Goal: Information Seeking & Learning: Check status

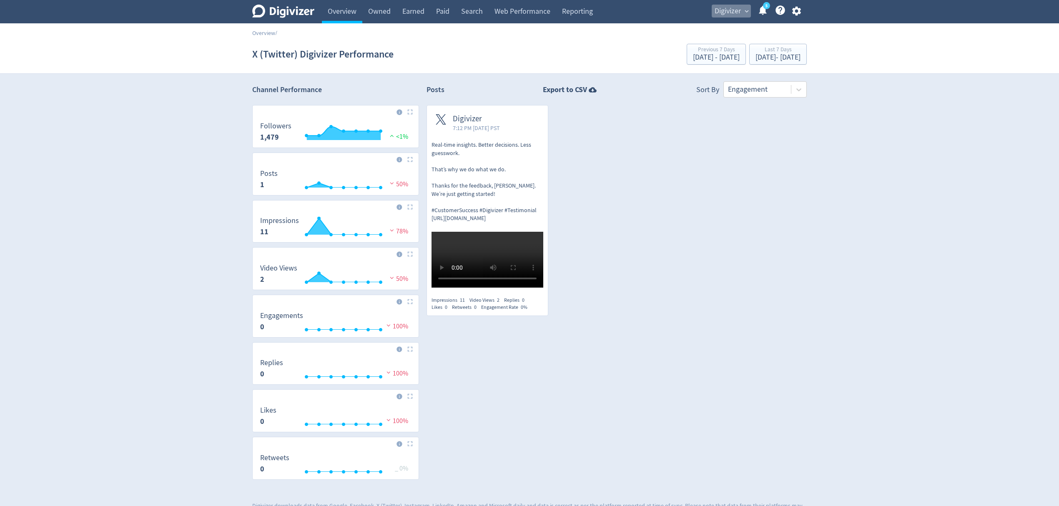
click at [727, 7] on span "Digivizer" at bounding box center [728, 11] width 26 height 13
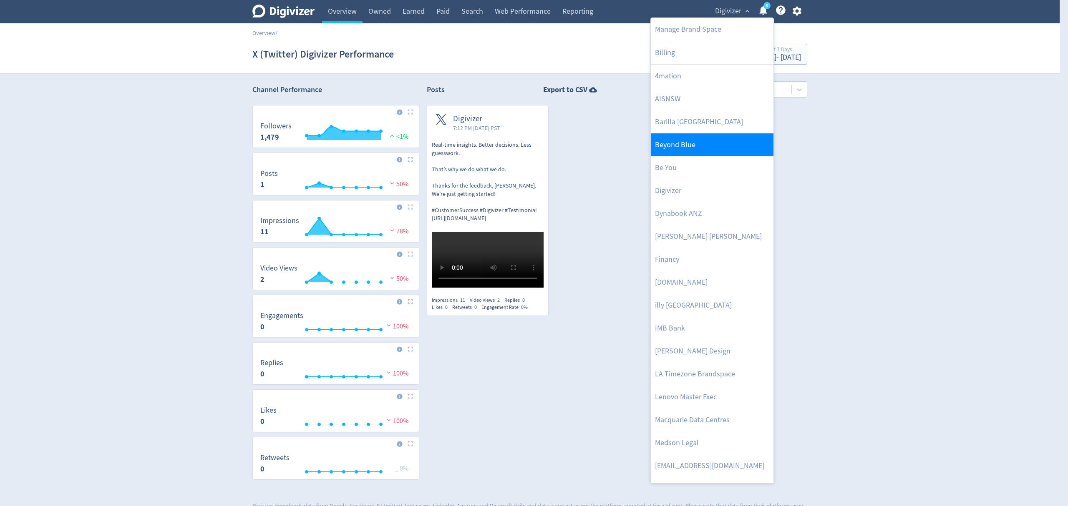
click at [697, 147] on link "Beyond Blue" at bounding box center [712, 144] width 123 height 23
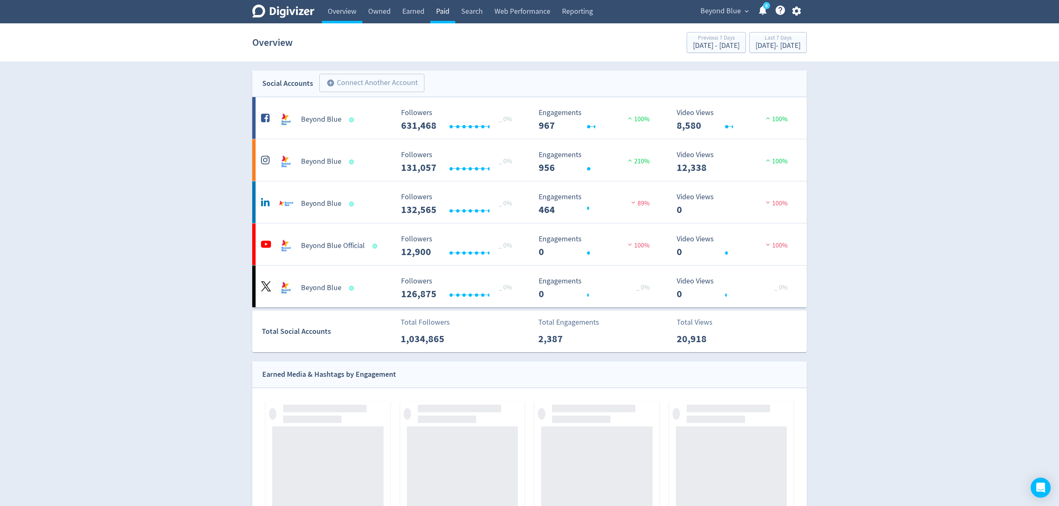
click at [446, 8] on link "Paid" at bounding box center [442, 11] width 25 height 23
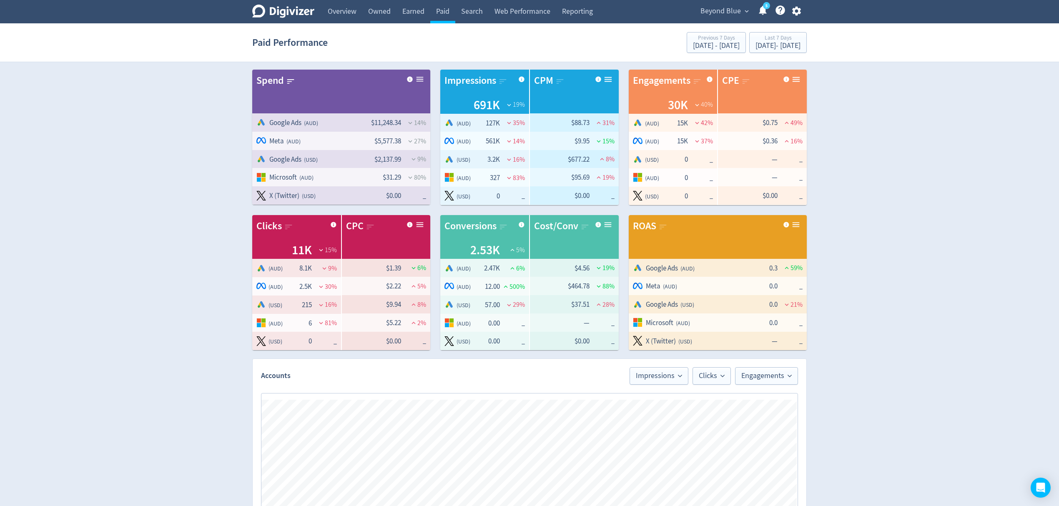
click at [765, 53] on div "Paid Performance Previous 7 Days Aug 18, 2025 - Aug 24, 2025 Last 7 Days Aug 25…" at bounding box center [529, 42] width 555 height 27
click at [761, 40] on div "Last 7 Days" at bounding box center [778, 38] width 45 height 7
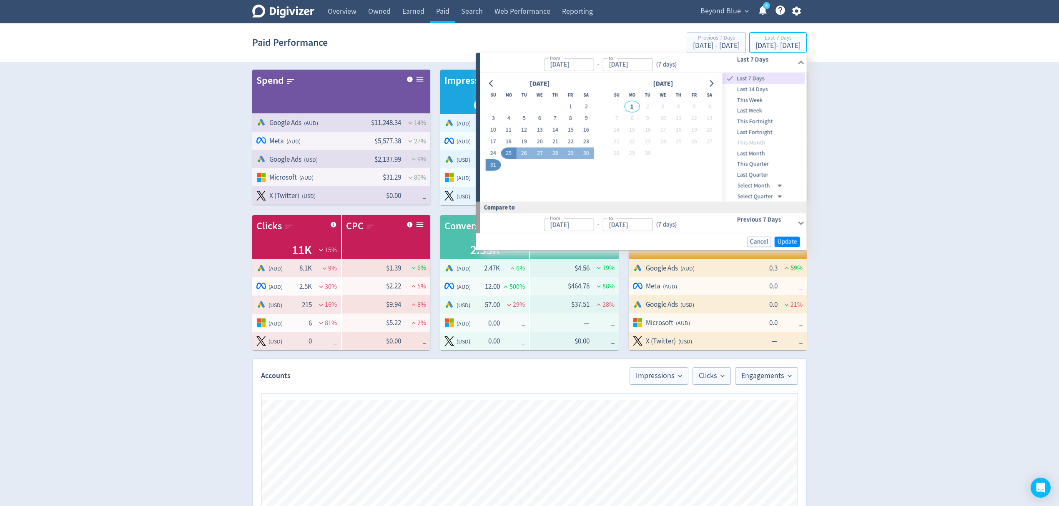
type input "Aug 25, 2025"
type input "[DATE]"
type input "Aug 18, 2025"
type input "Aug 24, 2025"
click at [493, 84] on icon "Go to previous month" at bounding box center [491, 83] width 7 height 7
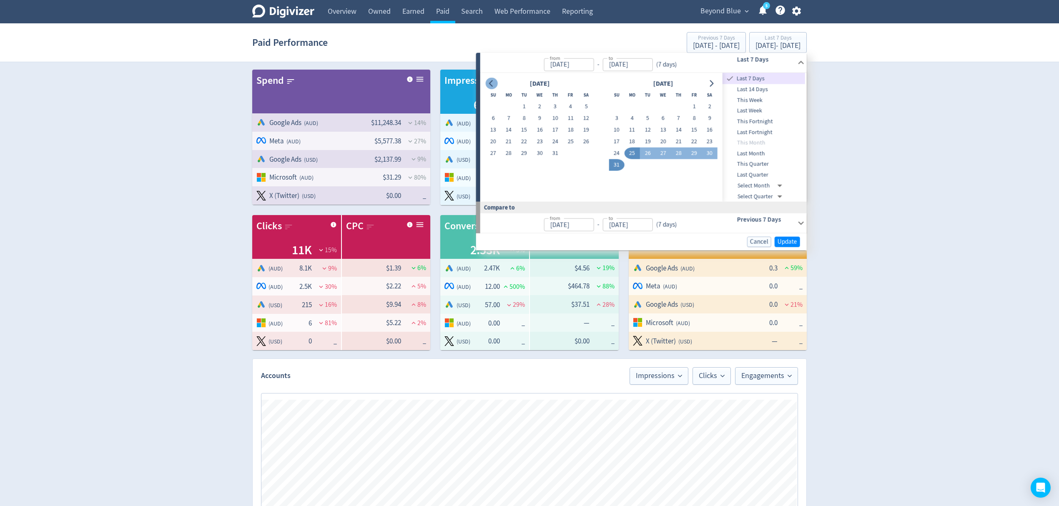
click at [493, 84] on icon "Go to previous month" at bounding box center [491, 83] width 7 height 7
click at [486, 83] on button "Go to previous month" at bounding box center [492, 84] width 12 height 12
click at [519, 108] on button "1" at bounding box center [524, 107] width 15 height 12
type input "Apr 01, 2025"
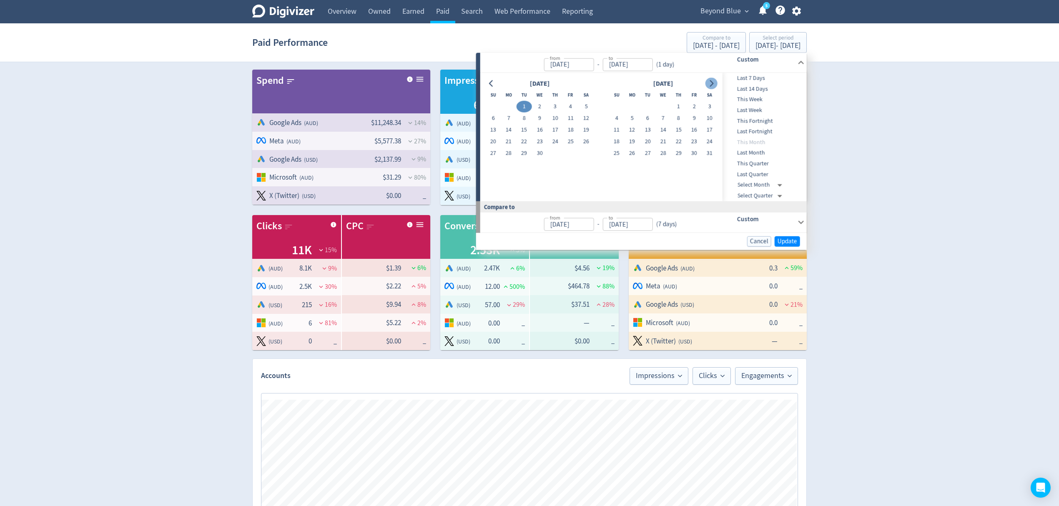
click at [710, 83] on icon "Go to next month" at bounding box center [711, 83] width 7 height 7
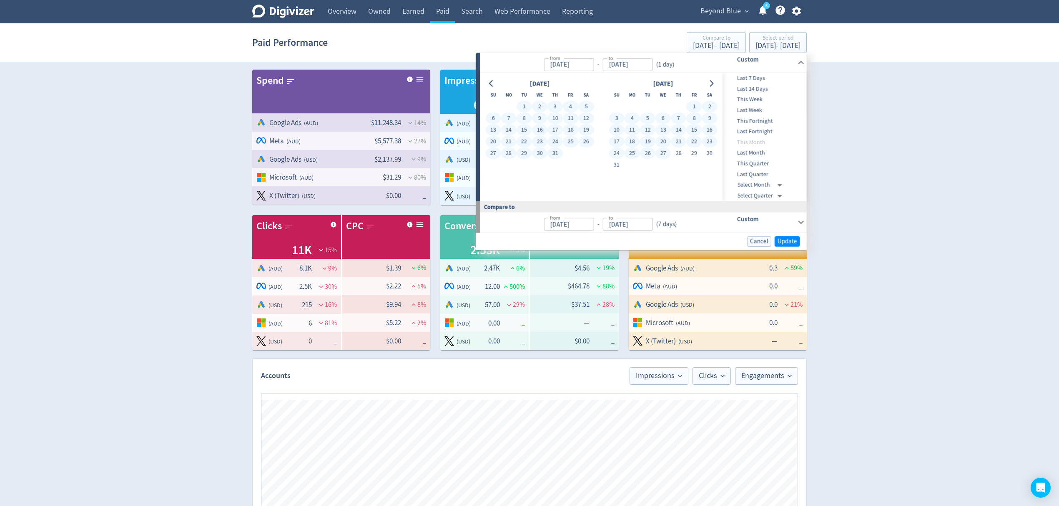
click at [665, 154] on button "27" at bounding box center [663, 154] width 15 height 12
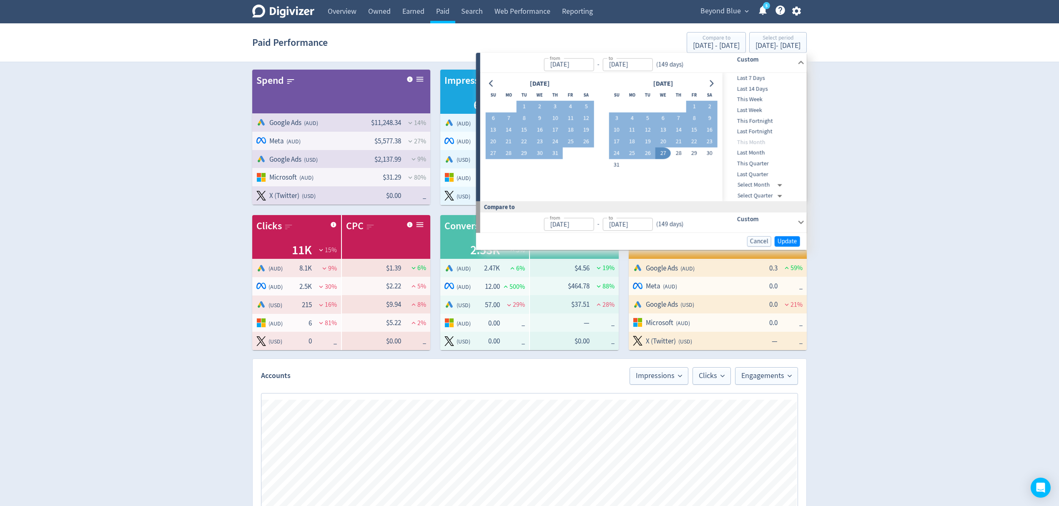
type input "Aug 27, 2025"
type input "Nov 03, 2024"
type input "Mar 31, 2025"
click at [496, 79] on div at bounding box center [492, 84] width 12 height 12
click at [495, 79] on button "Go to previous month" at bounding box center [492, 84] width 12 height 12
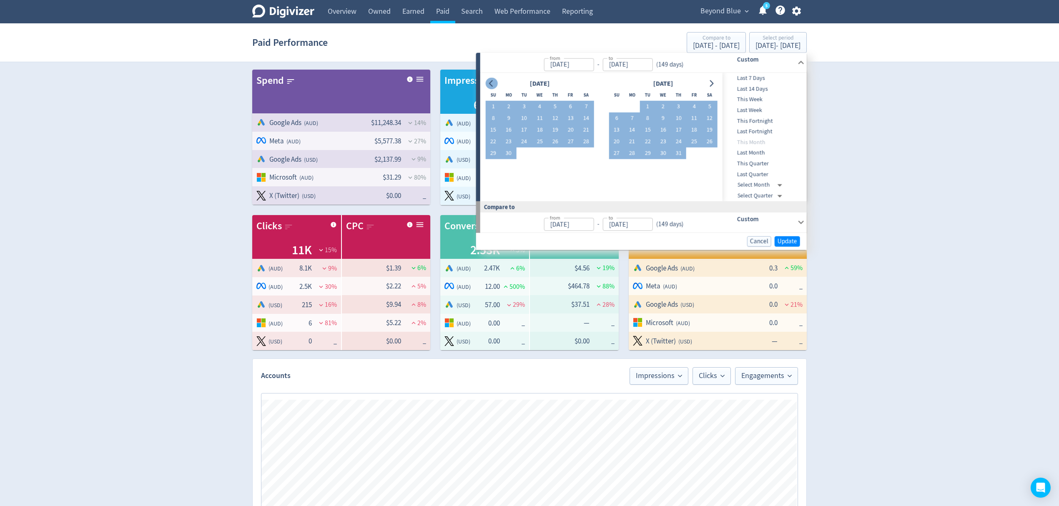
click at [495, 79] on button "Go to previous month" at bounding box center [492, 84] width 12 height 12
click at [525, 103] on button "1" at bounding box center [524, 107] width 15 height 12
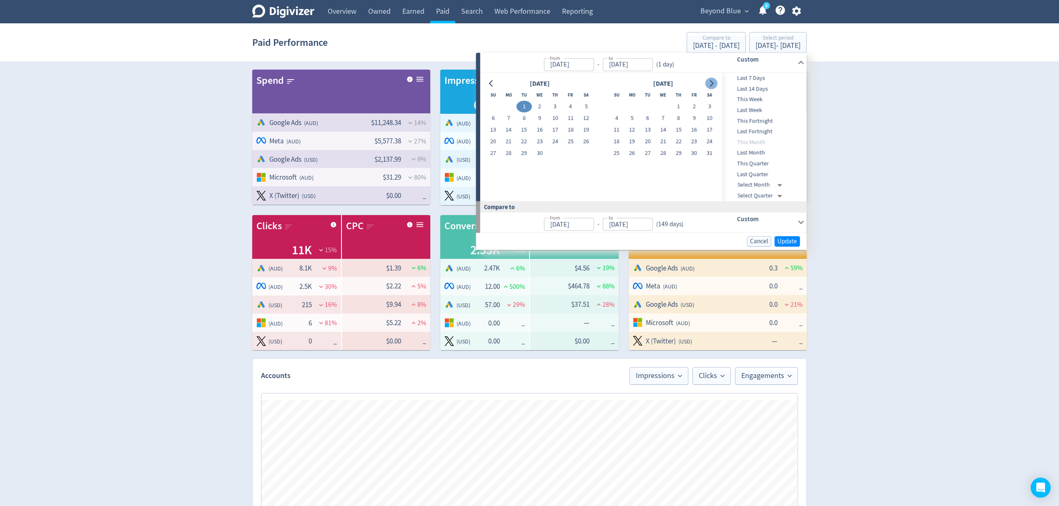
click at [709, 83] on icon "Go to next month" at bounding box center [711, 83] width 7 height 7
click at [496, 164] on button "31" at bounding box center [493, 165] width 15 height 12
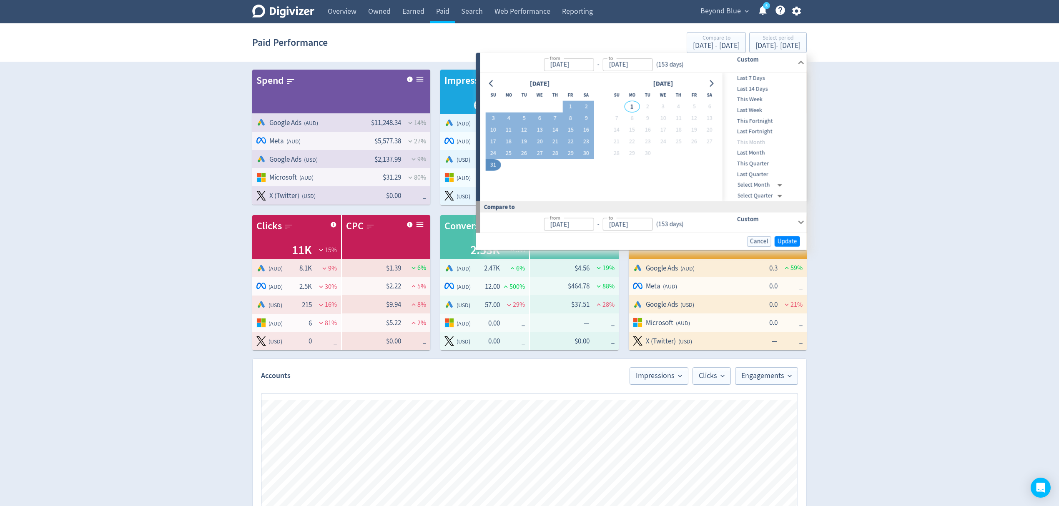
type input "[DATE]"
type input "Oct 30, 2024"
click at [780, 241] on span "Update" at bounding box center [788, 241] width 20 height 6
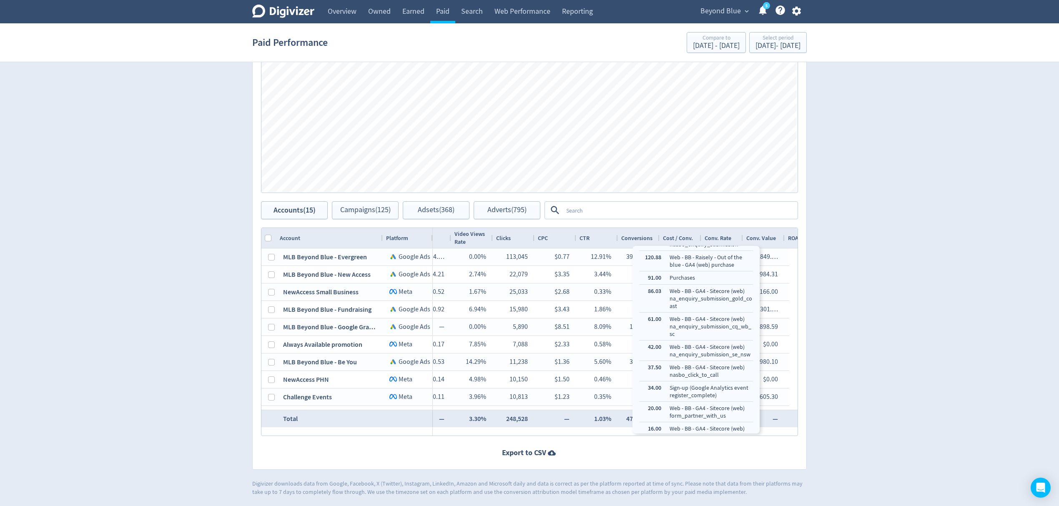
scroll to position [405, 0]
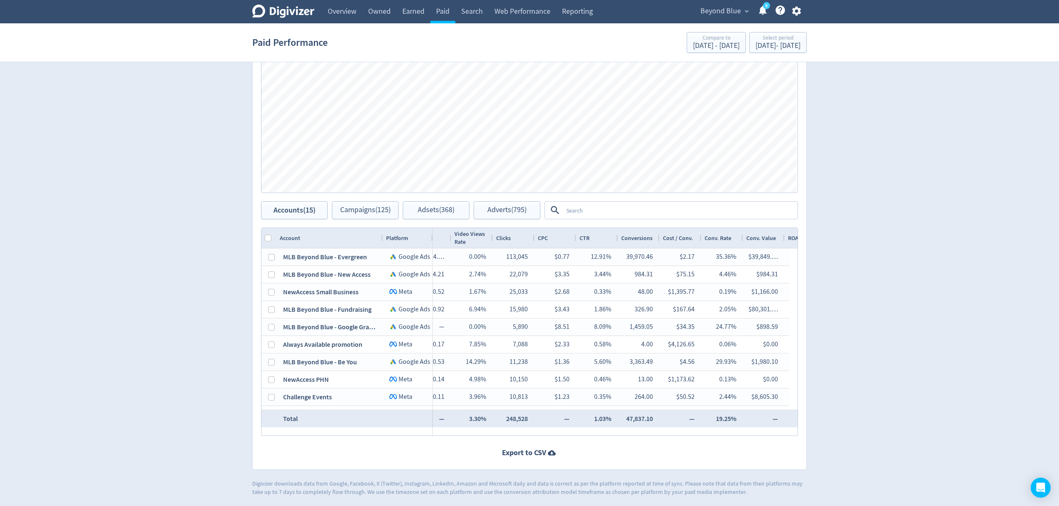
click at [556, 439] on div "Accounts Impressions Clicks Engagements Engagements Clicks Impressions Press Sp…" at bounding box center [529, 231] width 555 height 478
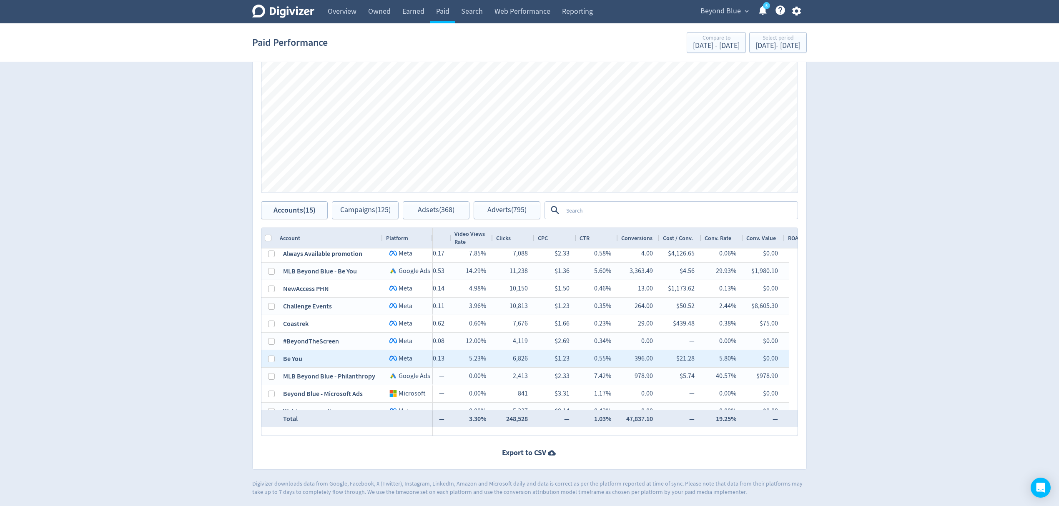
scroll to position [101, 0]
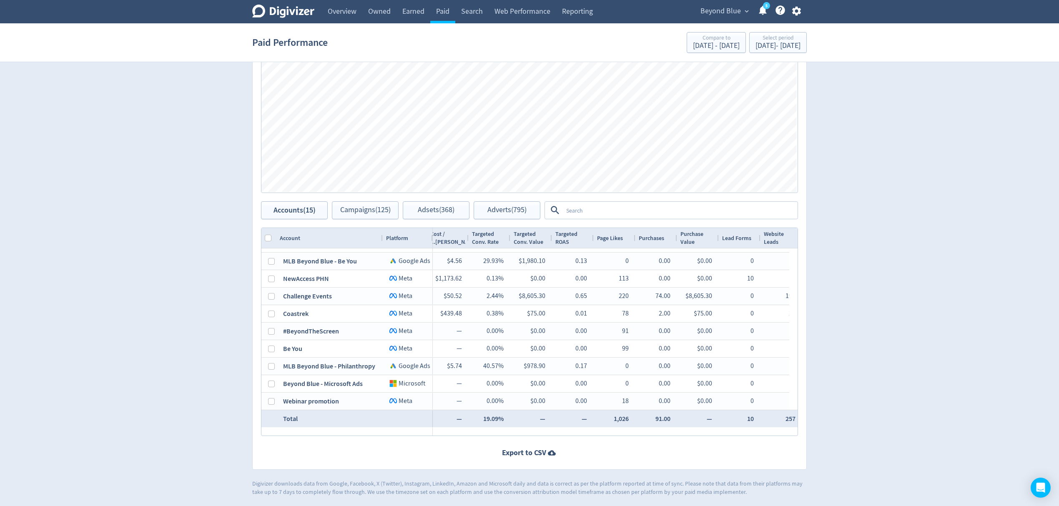
click at [614, 212] on textarea at bounding box center [680, 210] width 234 height 15
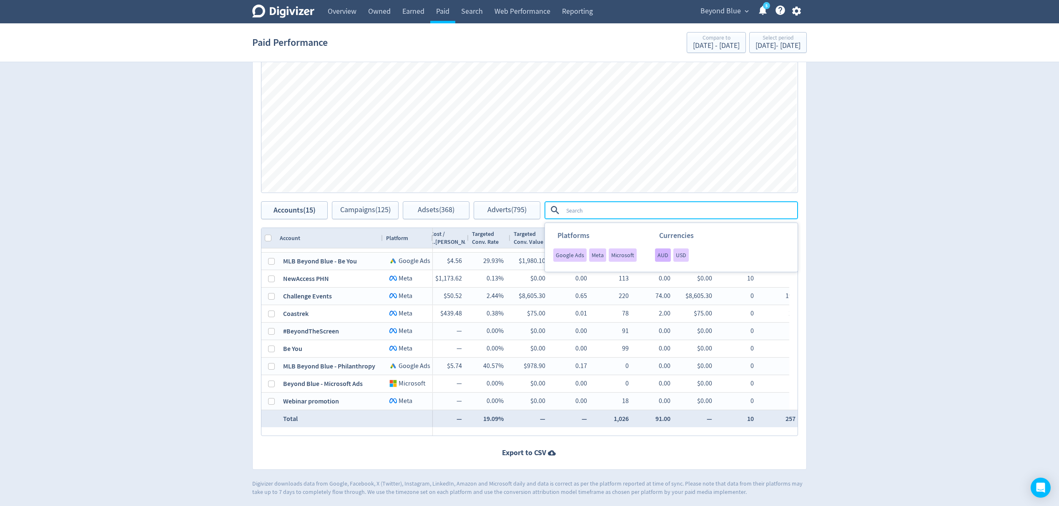
click at [661, 255] on span "AUD" at bounding box center [663, 255] width 11 height 6
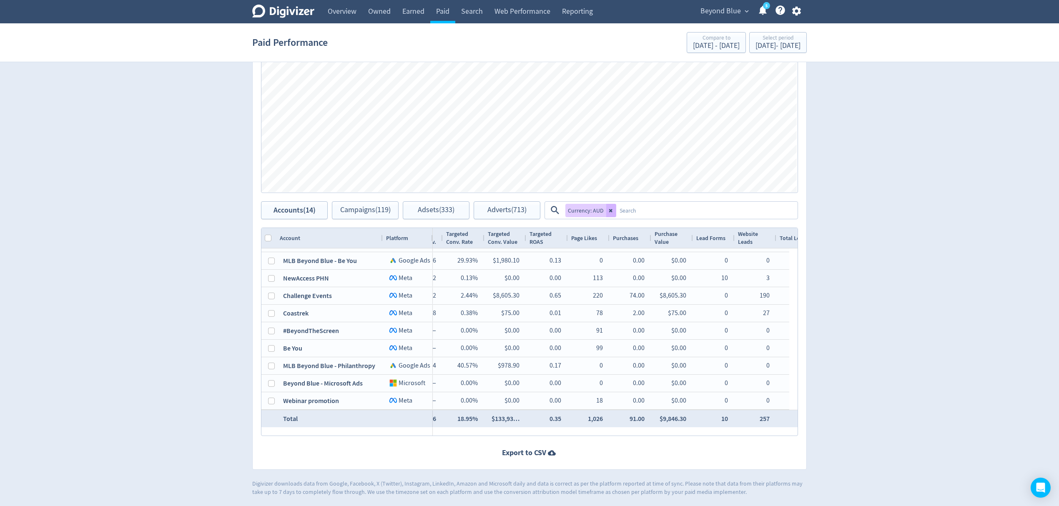
scroll to position [0, 776]
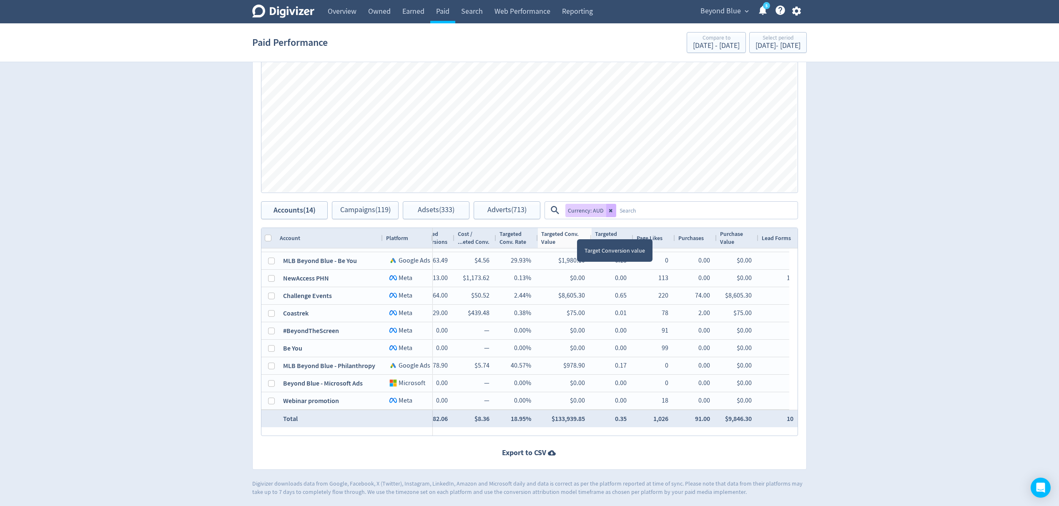
drag, startPoint x: 578, startPoint y: 232, endPoint x: 571, endPoint y: 479, distance: 246.6
click at [591, 232] on div at bounding box center [591, 238] width 3 height 20
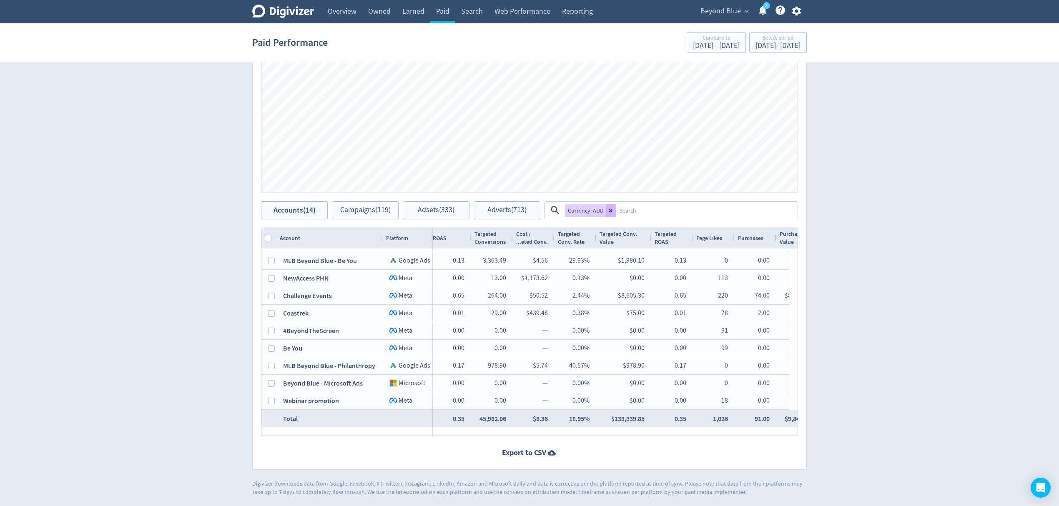
scroll to position [0, 674]
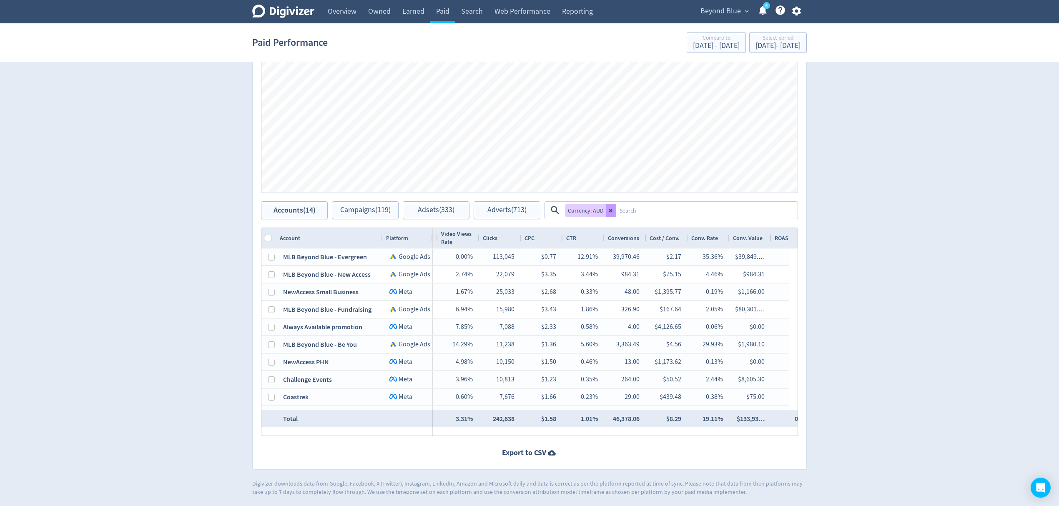
click at [609, 212] on icon at bounding box center [611, 210] width 5 height 5
click at [616, 210] on textarea at bounding box center [706, 210] width 181 height 15
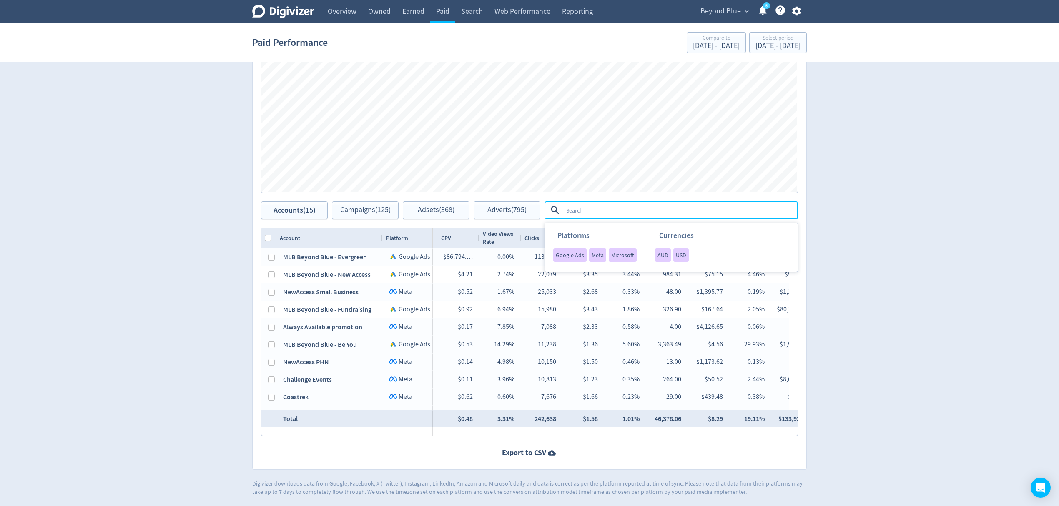
click at [611, 211] on textarea at bounding box center [680, 210] width 234 height 15
click at [679, 257] on span "USD" at bounding box center [681, 255] width 10 height 6
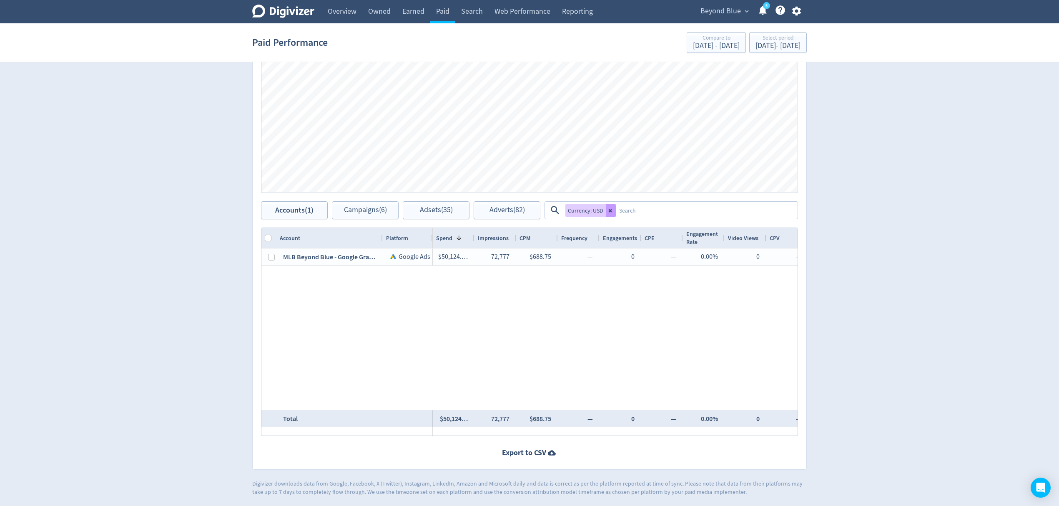
click at [609, 209] on icon at bounding box center [611, 210] width 5 height 5
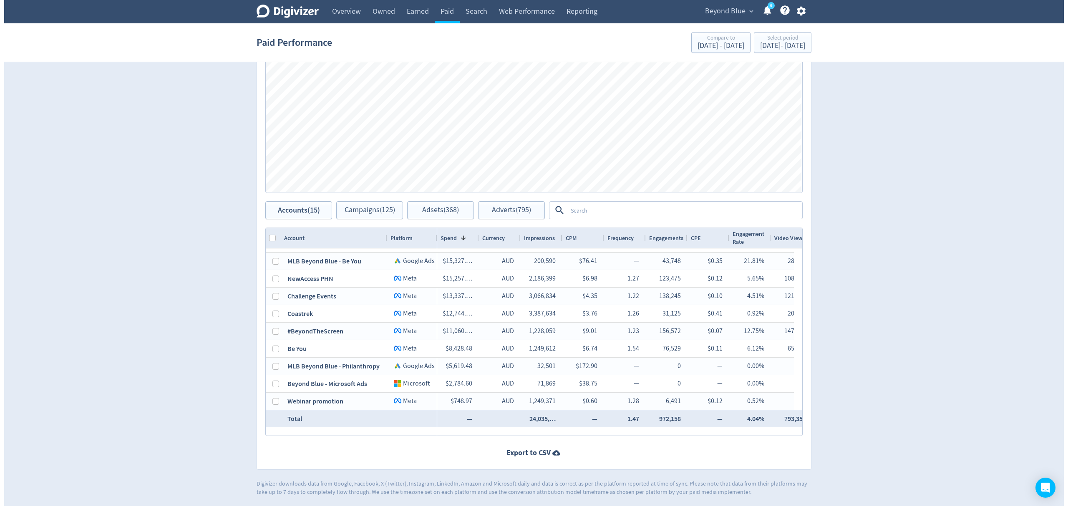
scroll to position [101, 0]
click at [712, 9] on span "Beyond Blue" at bounding box center [721, 11] width 40 height 13
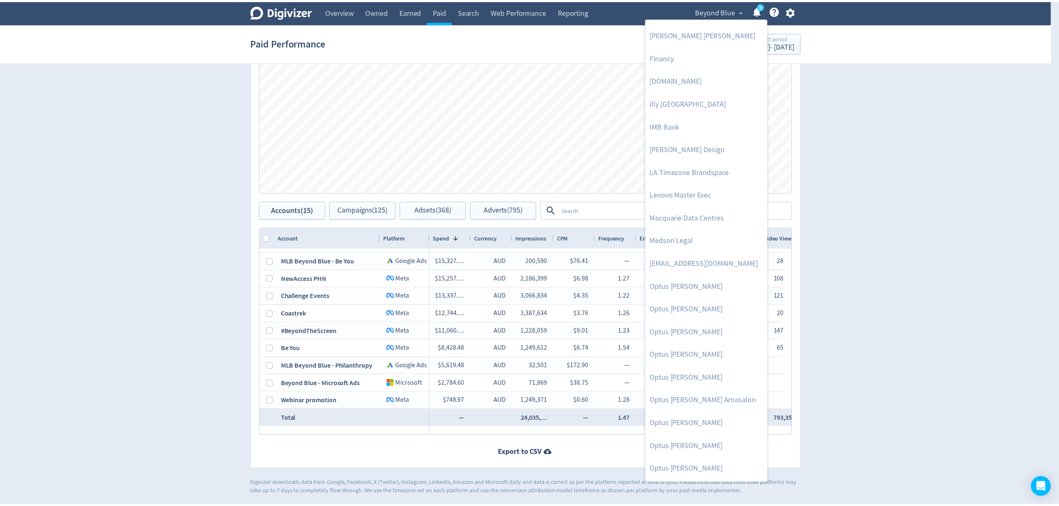
scroll to position [384, 0]
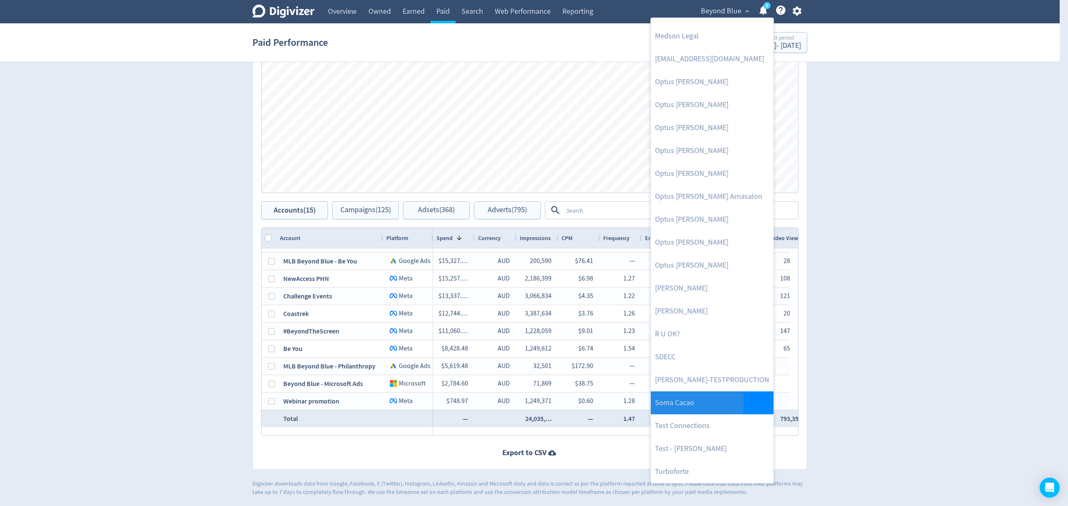
click at [684, 403] on link "Soma Cacao" at bounding box center [712, 403] width 123 height 23
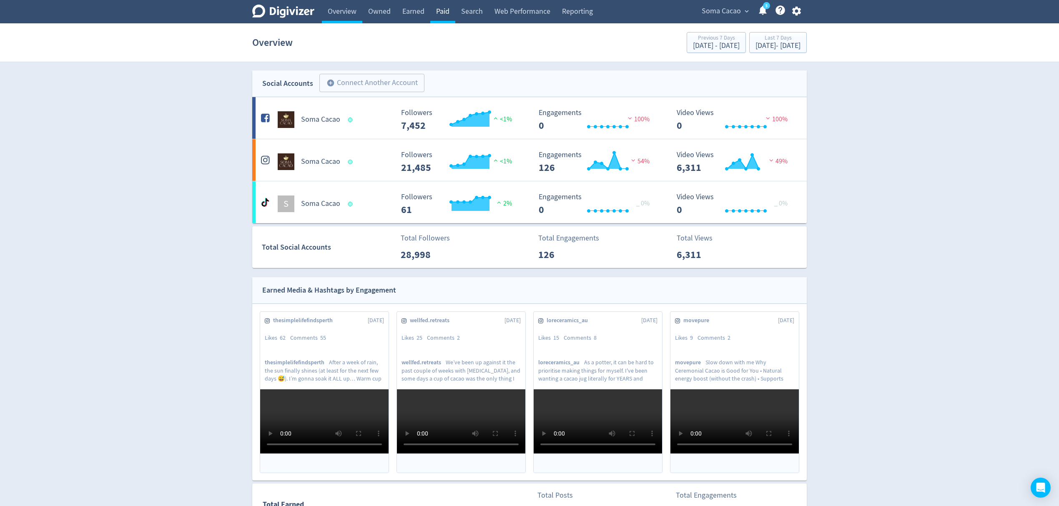
click at [441, 12] on link "Paid" at bounding box center [442, 11] width 25 height 23
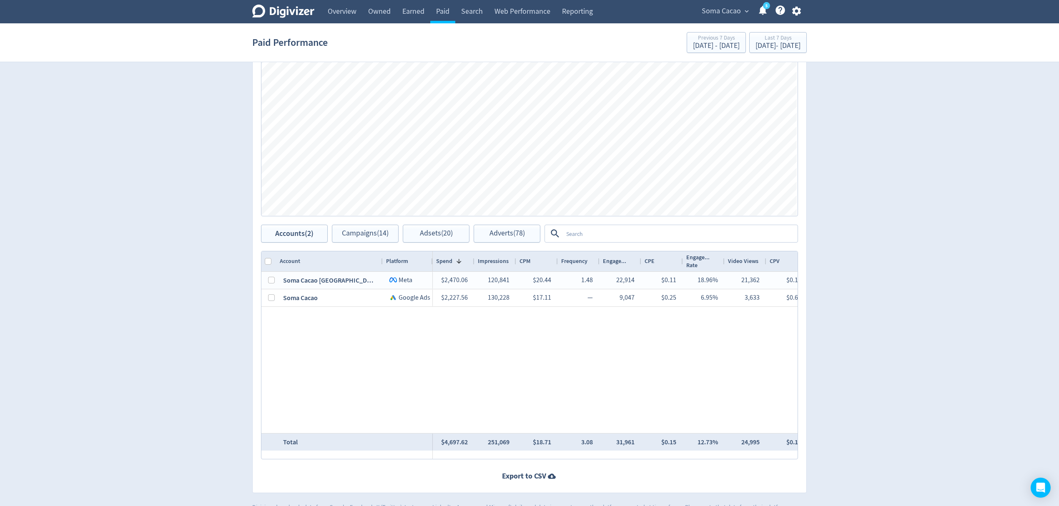
scroll to position [294, 0]
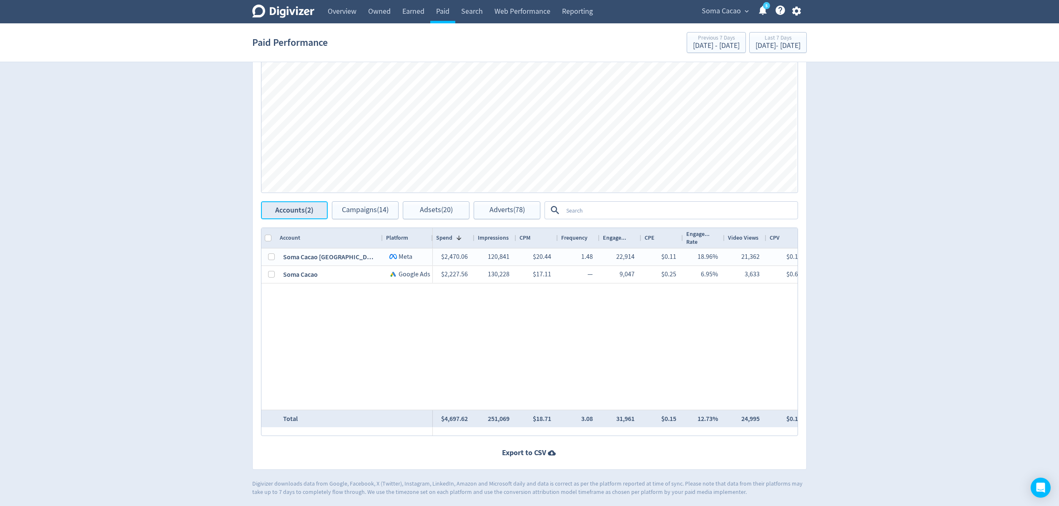
click at [300, 211] on span "Accounts (2)" at bounding box center [294, 210] width 38 height 8
click at [490, 214] on span "Adverts (78)" at bounding box center [507, 210] width 35 height 8
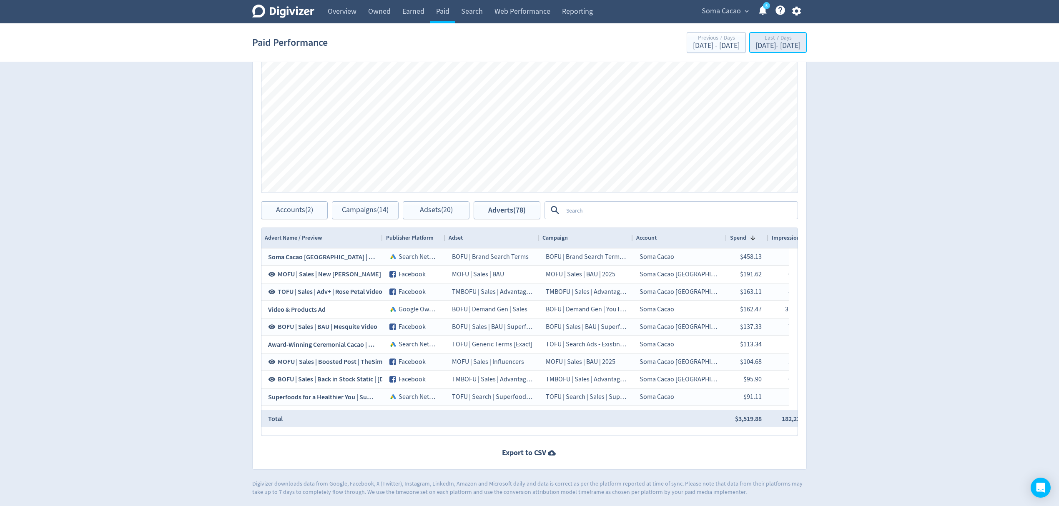
click at [782, 46] on div "Aug 25, 2025 - Aug 31, 2025" at bounding box center [778, 46] width 45 height 8
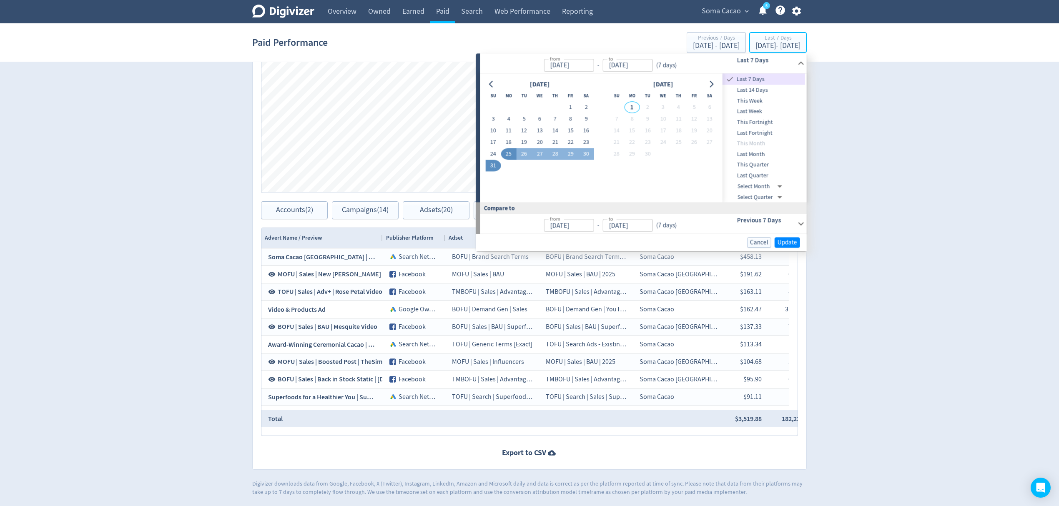
type input "Aug 25, 2025"
type input "[DATE]"
type input "Aug 18, 2025"
type input "Aug 24, 2025"
click at [570, 108] on button "1" at bounding box center [570, 108] width 15 height 12
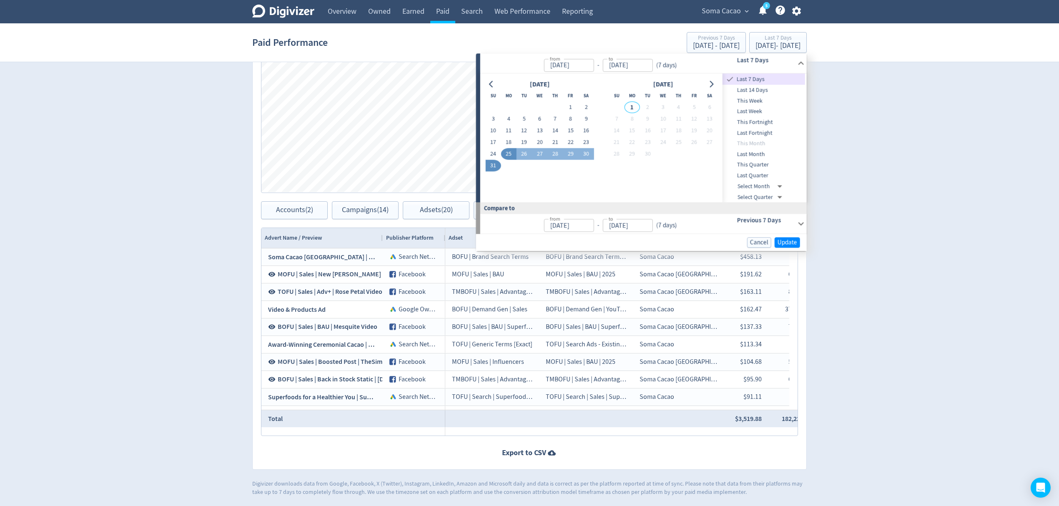
type input "Aug 01, 2025"
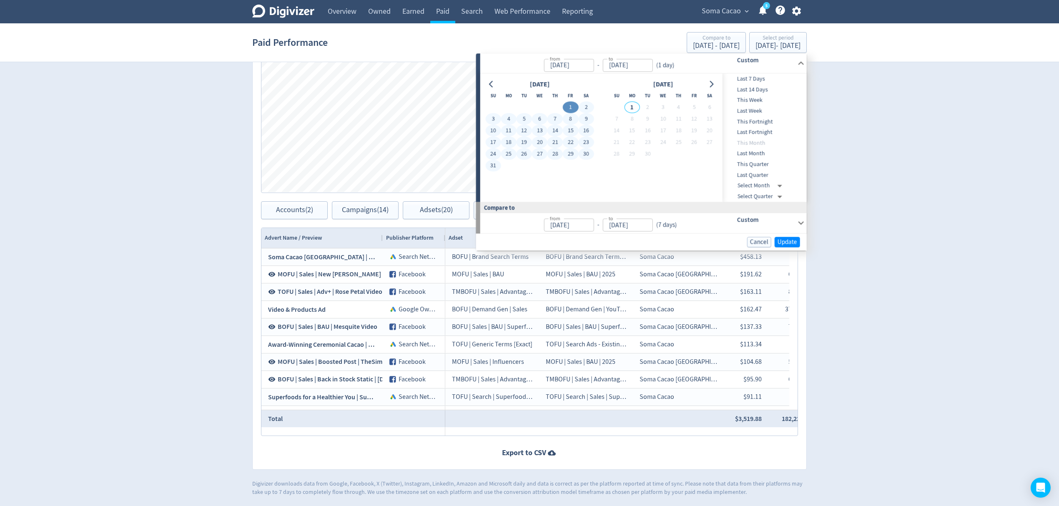
click at [496, 165] on button "31" at bounding box center [493, 166] width 15 height 12
type input "[DATE]"
type input "Jul 01, 2025"
type input "[DATE]"
click at [797, 244] on span "Update" at bounding box center [788, 242] width 20 height 6
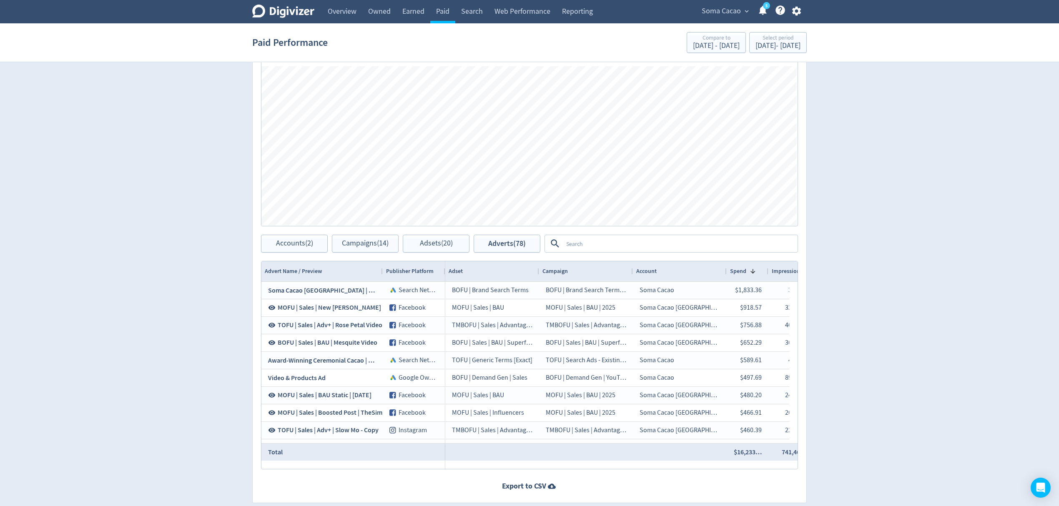
scroll to position [278, 0]
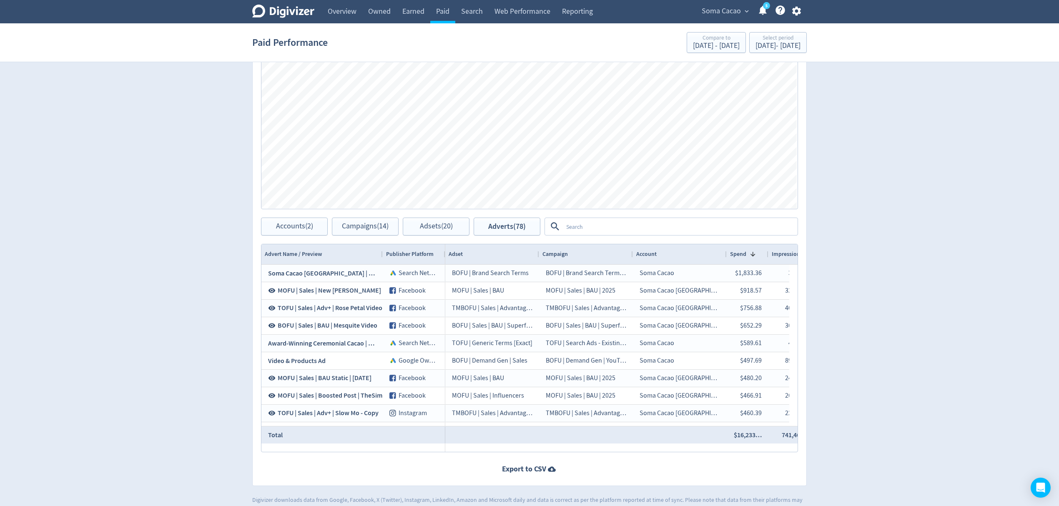
click at [576, 223] on textarea at bounding box center [680, 226] width 234 height 15
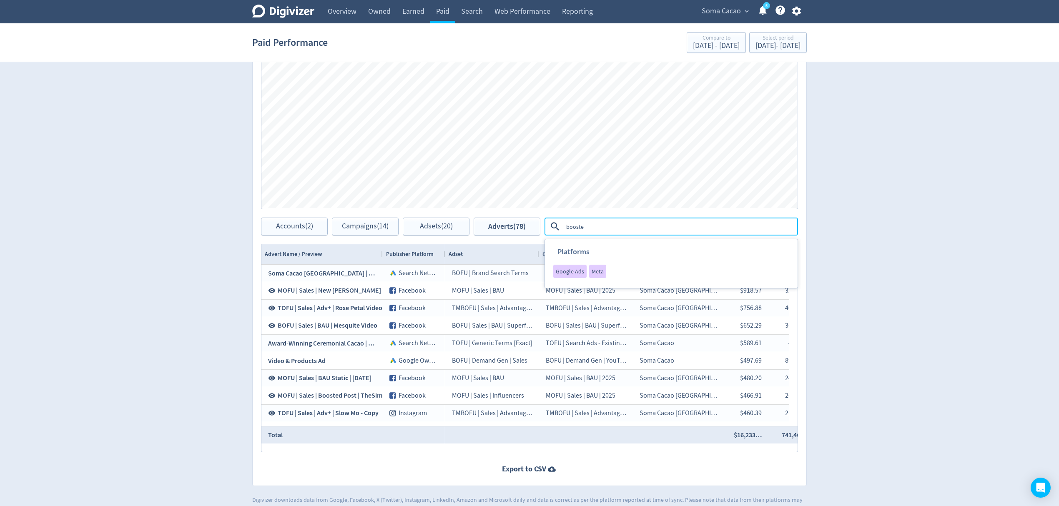
type textarea "boosted"
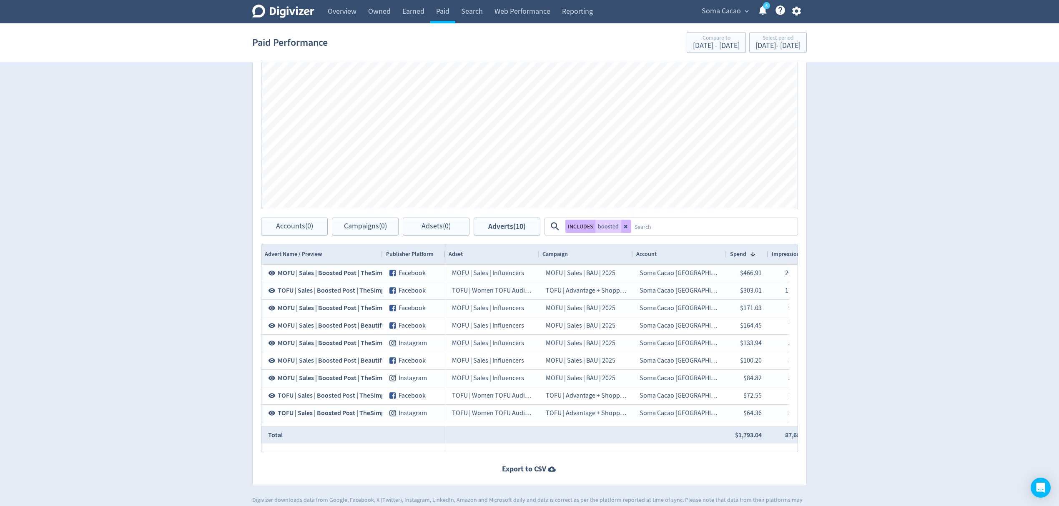
drag, startPoint x: 625, startPoint y: 227, endPoint x: 728, endPoint y: 10, distance: 240.3
click at [625, 227] on icon at bounding box center [625, 226] width 3 height 3
click at [728, 10] on span "Soma Cacao" at bounding box center [721, 11] width 39 height 13
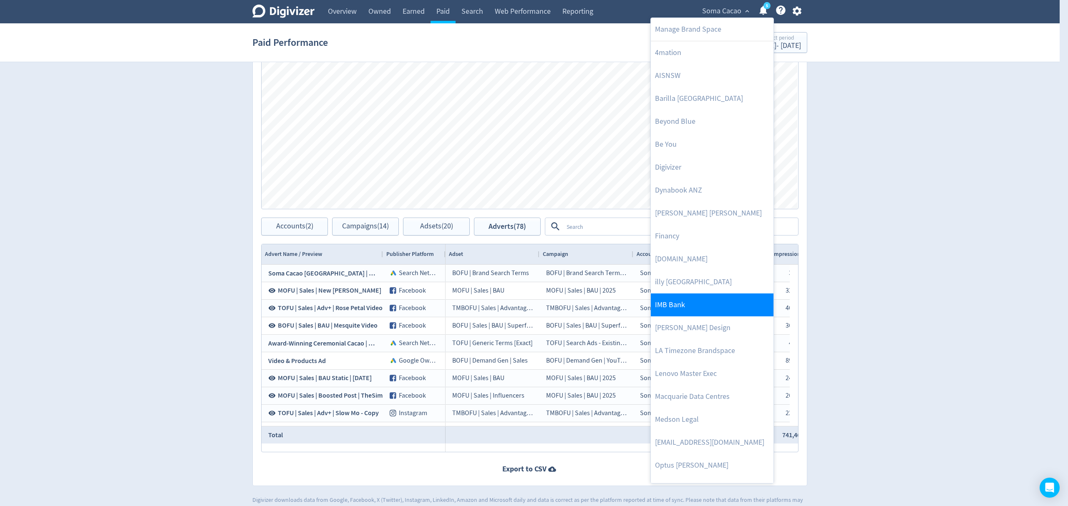
click at [675, 309] on link "IMB Bank" at bounding box center [712, 305] width 123 height 23
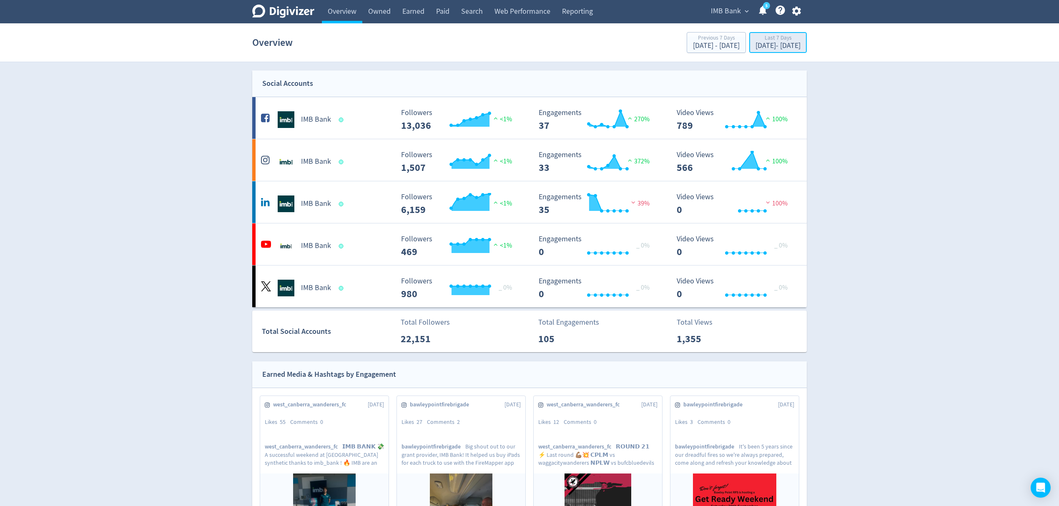
click at [756, 47] on div "Aug 25, 2025 - Aug 31, 2025" at bounding box center [778, 46] width 45 height 8
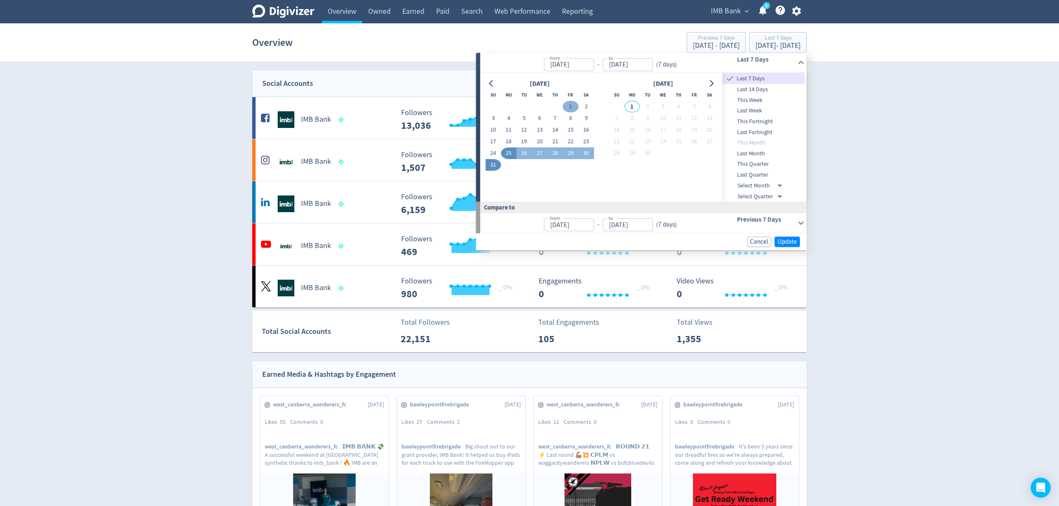
click at [570, 107] on button "1" at bounding box center [570, 107] width 15 height 12
type input "Aug 01, 2025"
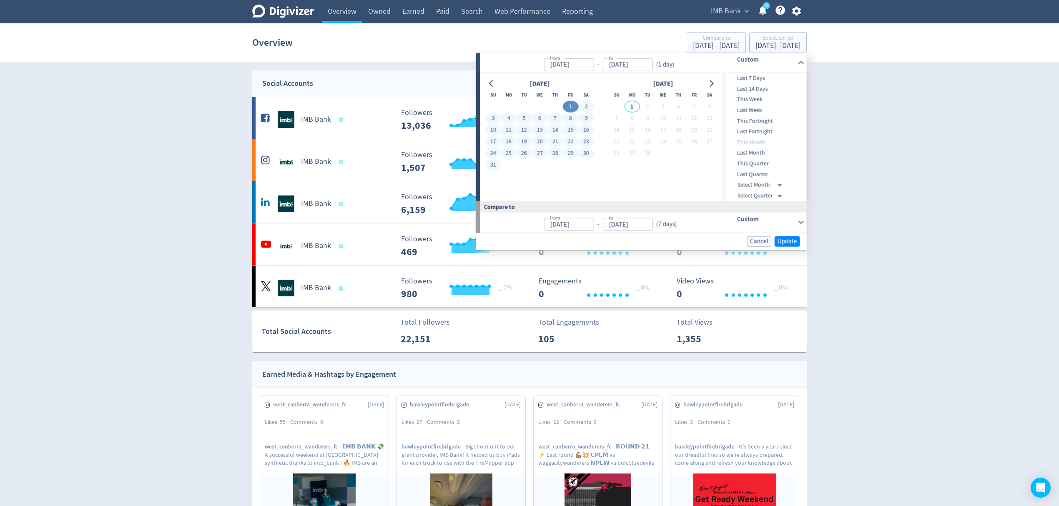
click at [493, 162] on button "31" at bounding box center [493, 165] width 15 height 12
type input "[DATE]"
type input "Jul 01, 2025"
type input "[DATE]"
click at [785, 239] on span "Update" at bounding box center [788, 241] width 20 height 6
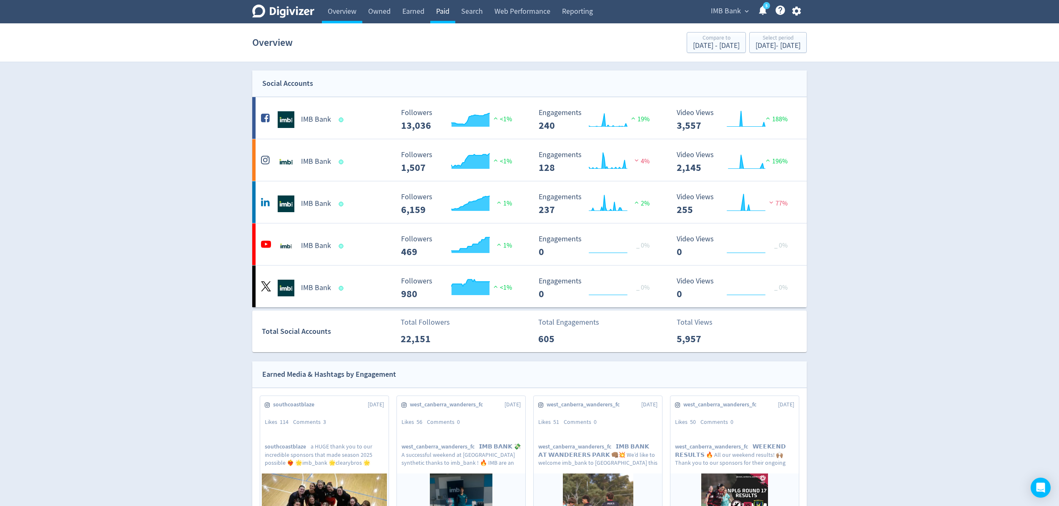
click at [445, 10] on link "Paid" at bounding box center [442, 11] width 25 height 23
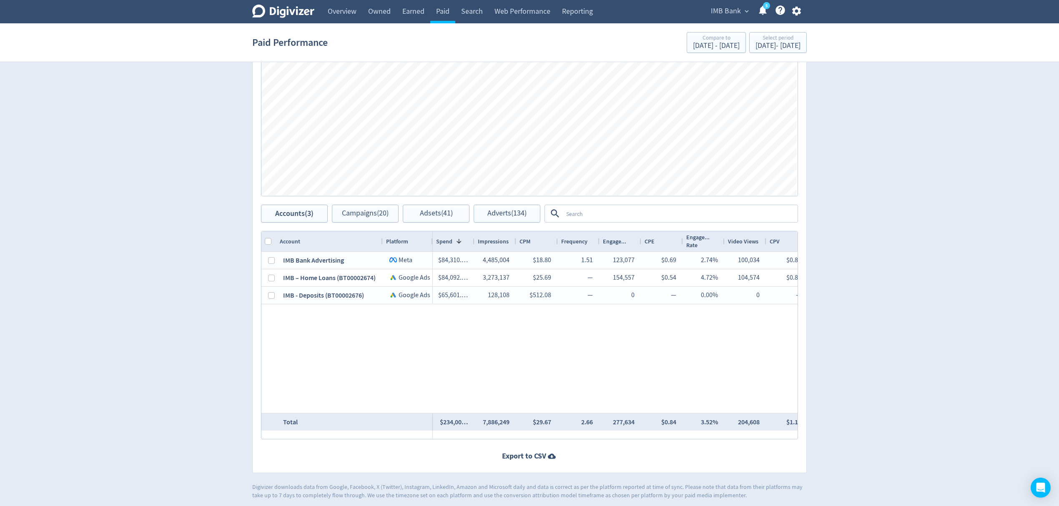
scroll to position [367, 0]
click at [361, 209] on span "Campaigns (20)" at bounding box center [365, 210] width 47 height 8
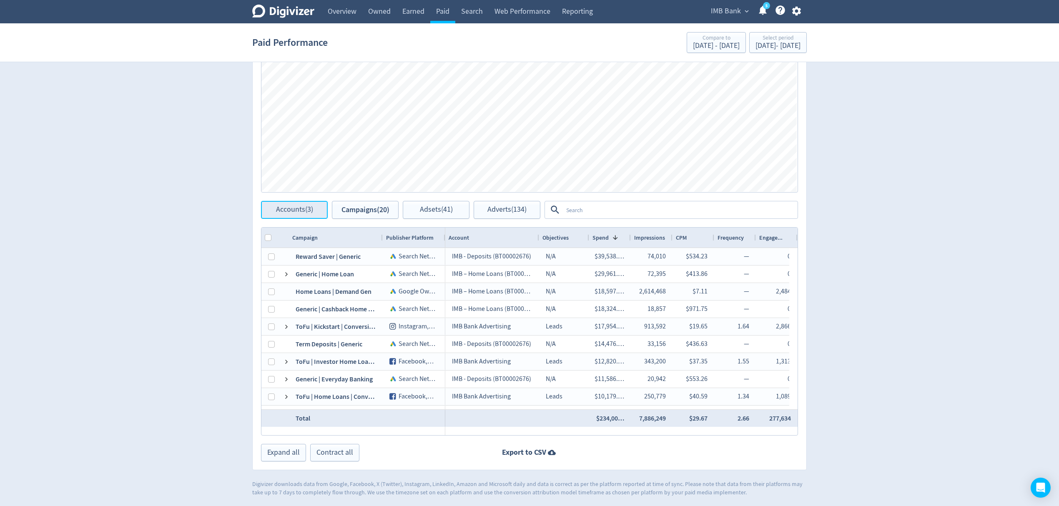
click at [289, 210] on span "Accounts (3)" at bounding box center [294, 210] width 37 height 8
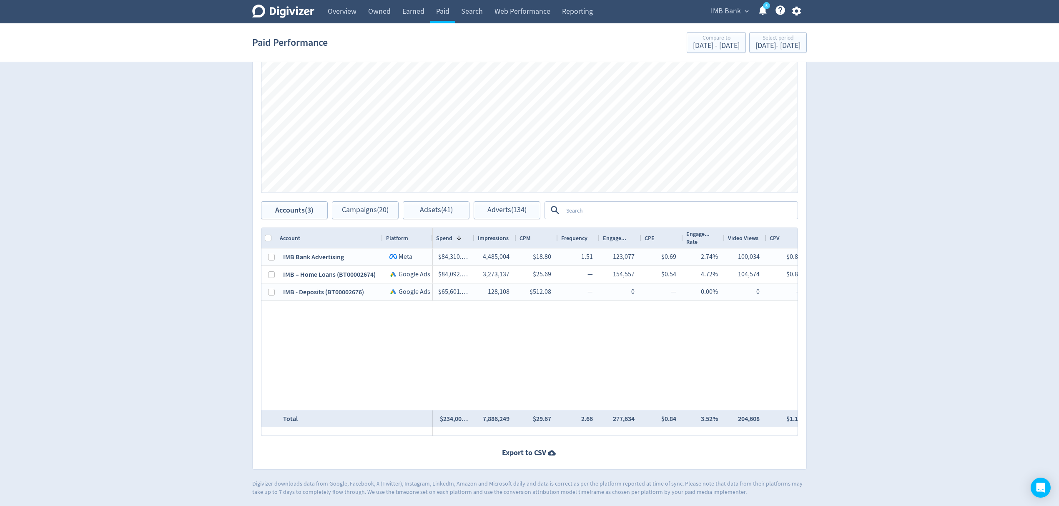
click at [472, 235] on div "Spend 1" at bounding box center [454, 238] width 42 height 20
drag, startPoint x: 474, startPoint y: 235, endPoint x: 480, endPoint y: 236, distance: 5.9
click at [480, 236] on div at bounding box center [479, 238] width 3 height 20
click at [350, 213] on span "Campaigns (20)" at bounding box center [365, 210] width 47 height 8
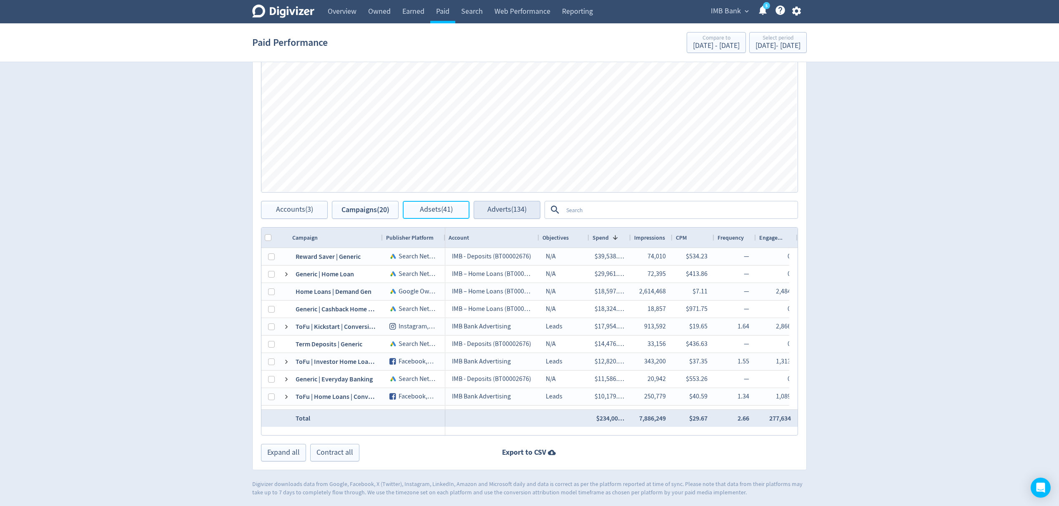
click at [445, 210] on span "Adsets (41)" at bounding box center [436, 210] width 33 height 8
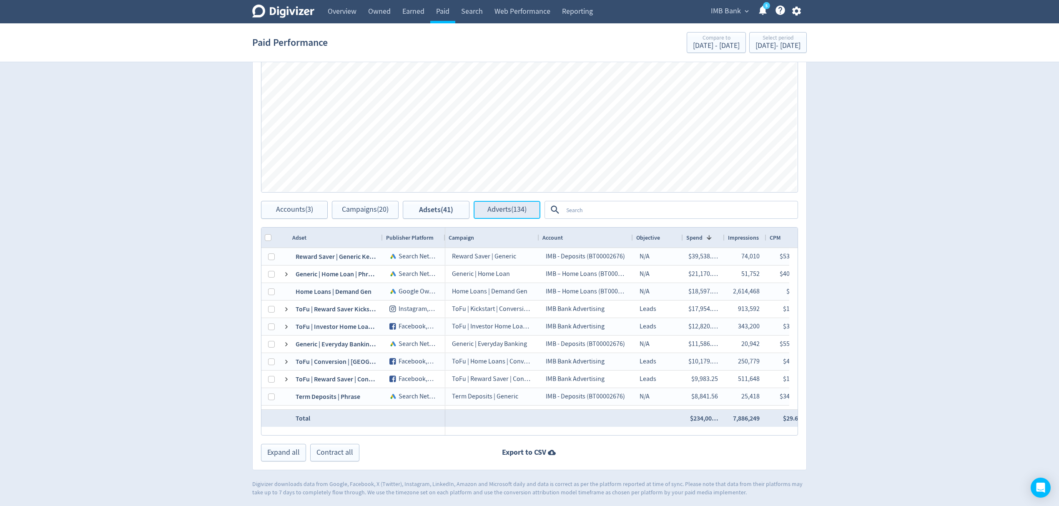
click at [523, 210] on span "Adverts (134)" at bounding box center [507, 210] width 39 height 8
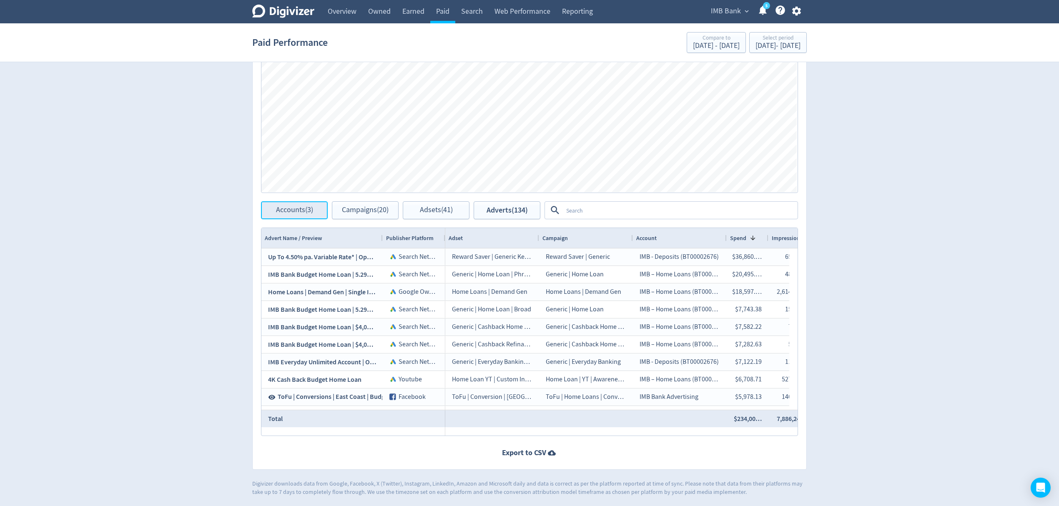
click at [297, 207] on span "Accounts (3)" at bounding box center [294, 210] width 37 height 8
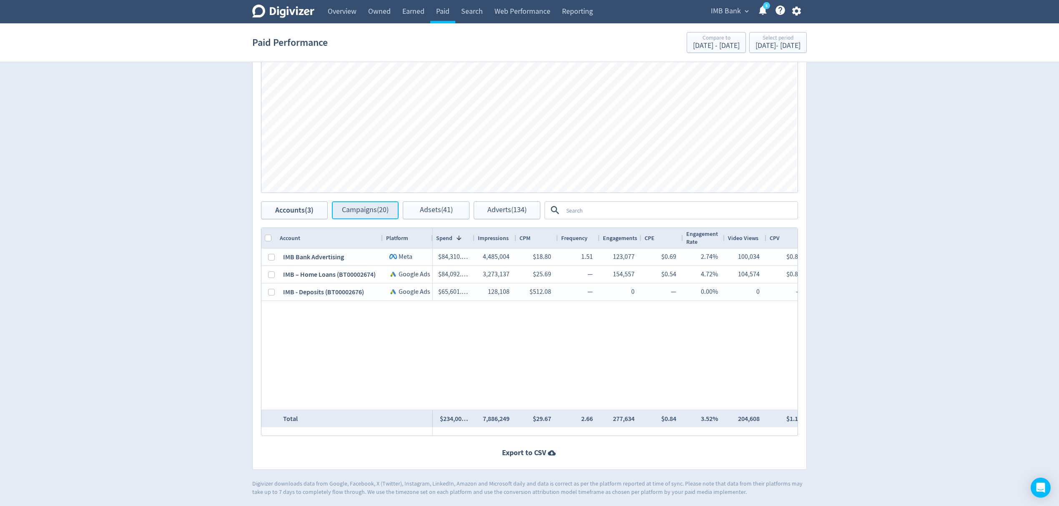
click at [365, 209] on span "Campaigns (20)" at bounding box center [365, 210] width 47 height 8
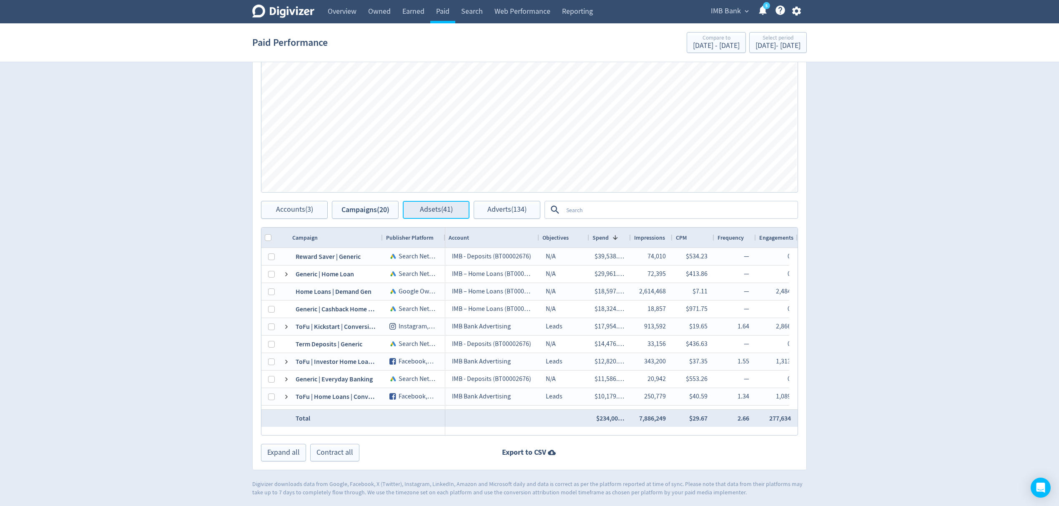
click at [449, 209] on span "Adsets (41)" at bounding box center [436, 210] width 33 height 8
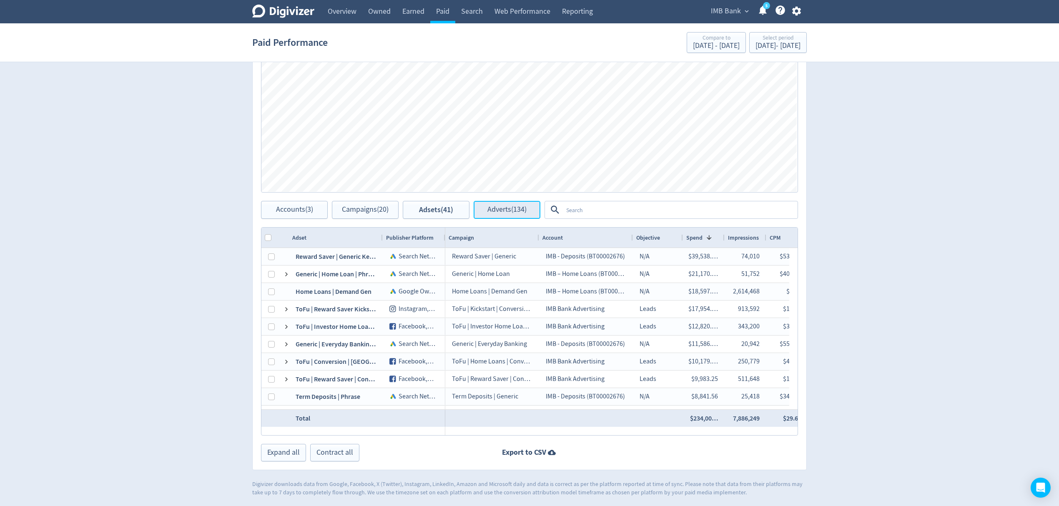
click at [491, 207] on span "Adverts (134)" at bounding box center [507, 210] width 39 height 8
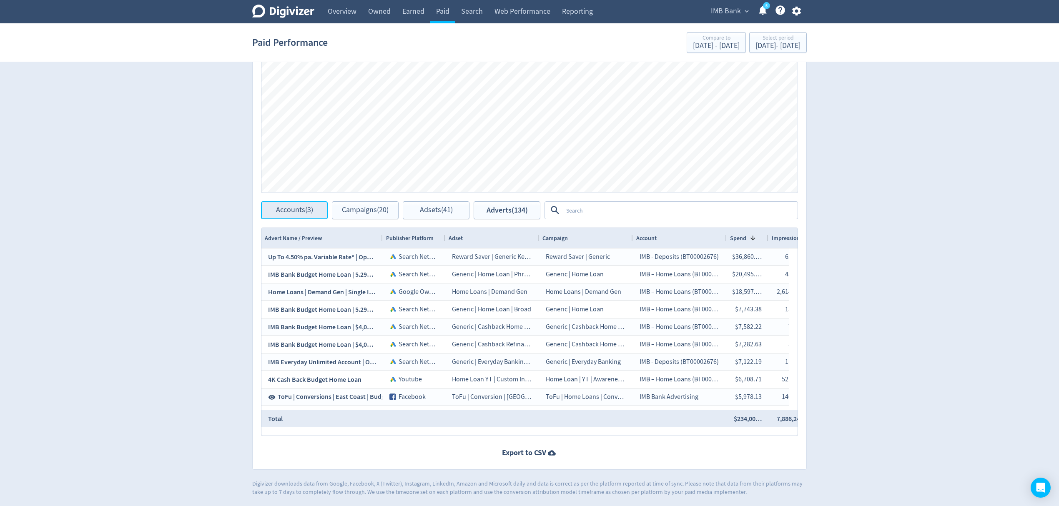
click at [294, 214] on span "Accounts (3)" at bounding box center [294, 210] width 37 height 8
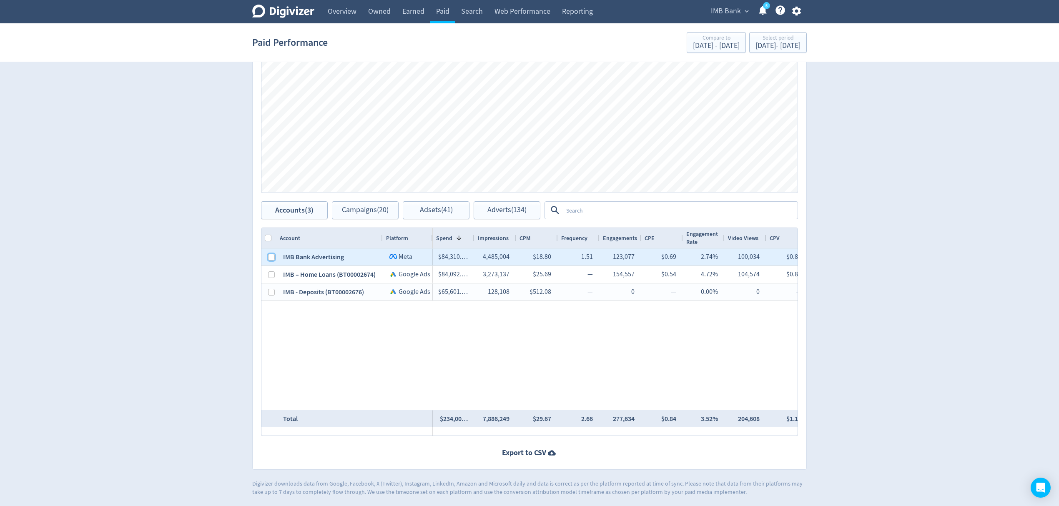
click at [272, 254] on input "Press Space to toggle row selection (unchecked)" at bounding box center [271, 257] width 7 height 7
checkbox input "true"
checkbox input "false"
click at [272, 254] on input "Press Space to toggle row selection (checked)" at bounding box center [271, 257] width 7 height 7
click at [271, 259] on input "Press Space to toggle row selection (unchecked)" at bounding box center [271, 257] width 7 height 7
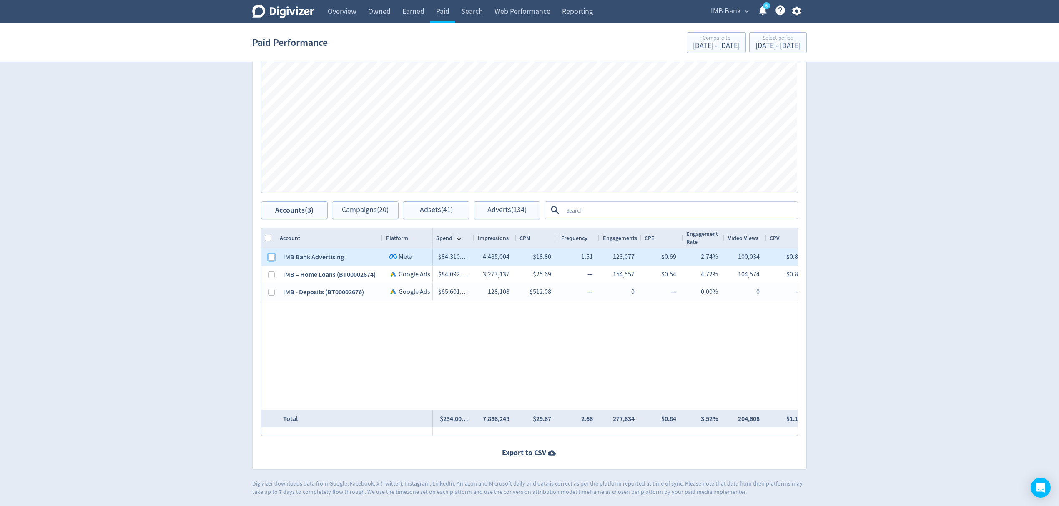
checkbox input "true"
checkbox input "false"
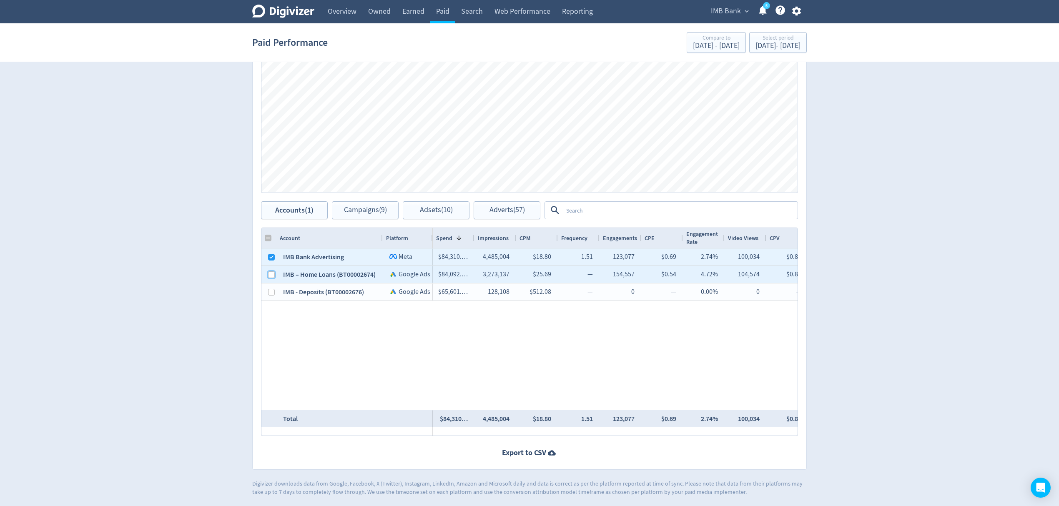
click at [270, 273] on input "Press Space to toggle row selection (unchecked)" at bounding box center [271, 275] width 7 height 7
checkbox input "true"
checkbox input "false"
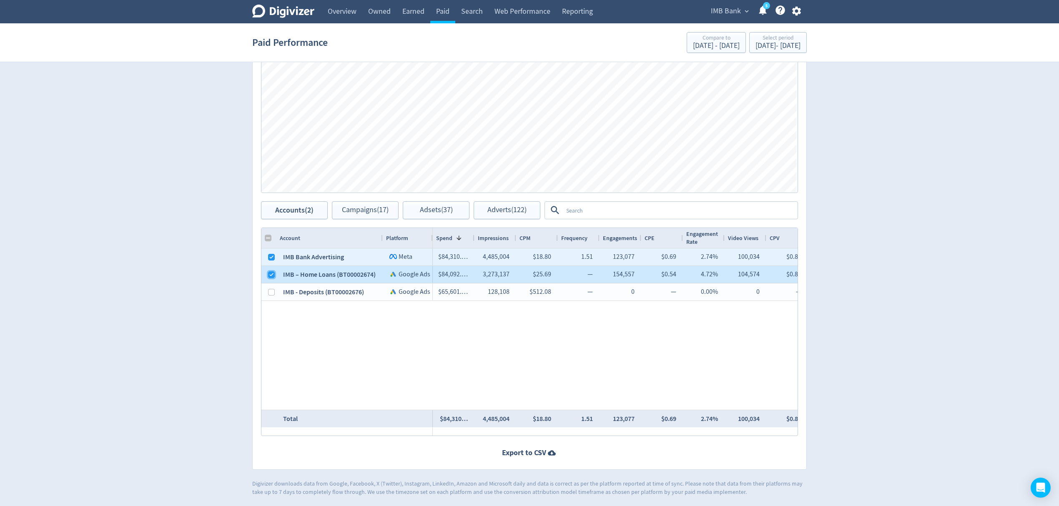
click at [270, 273] on input "Press Space to toggle row selection (checked)" at bounding box center [271, 275] width 7 height 7
checkbox input "false"
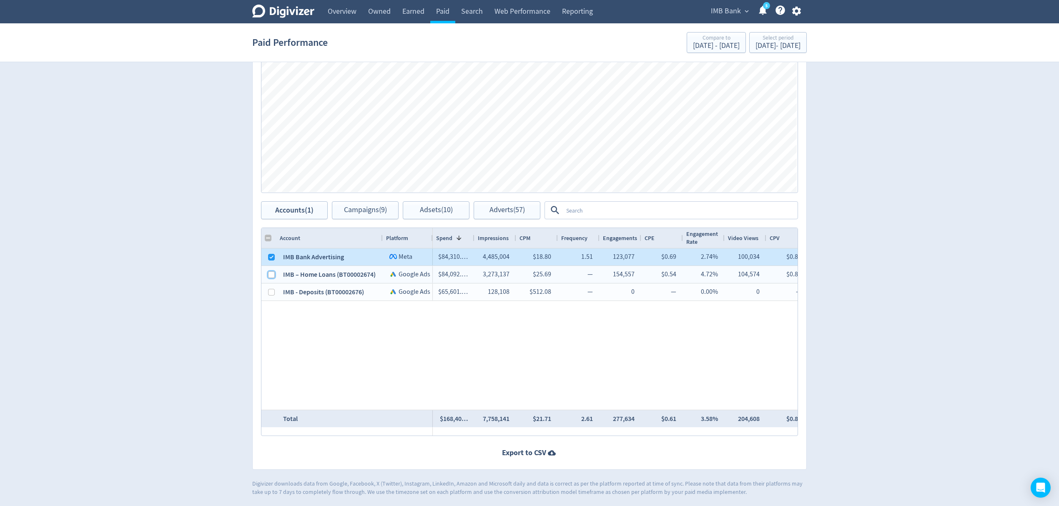
checkbox input "false"
click at [269, 258] on input "Press Space to toggle row selection (checked)" at bounding box center [271, 257] width 7 height 7
click at [272, 256] on input "Press Space to toggle row selection (unchecked)" at bounding box center [271, 257] width 7 height 7
checkbox input "true"
checkbox input "false"
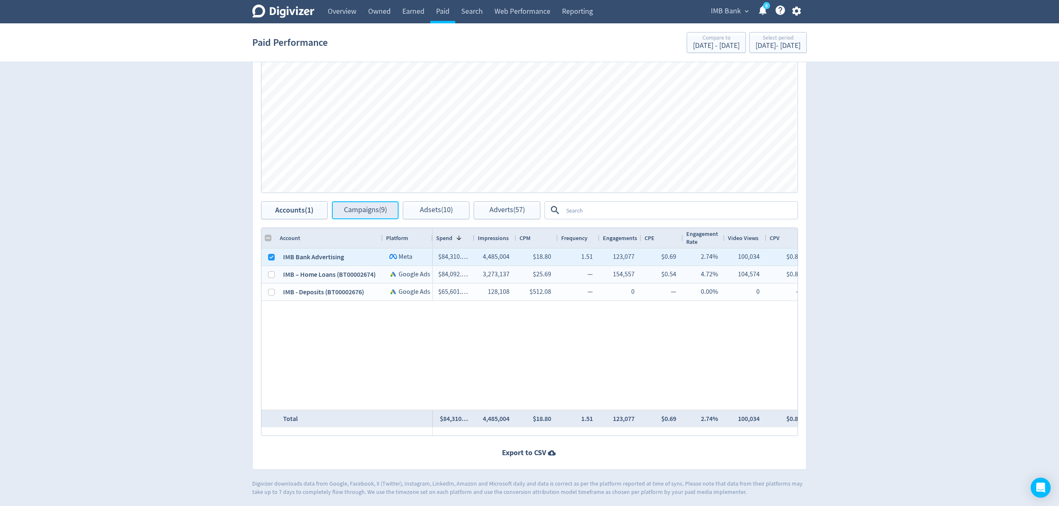
click at [354, 212] on span "Campaigns (9)" at bounding box center [365, 210] width 43 height 8
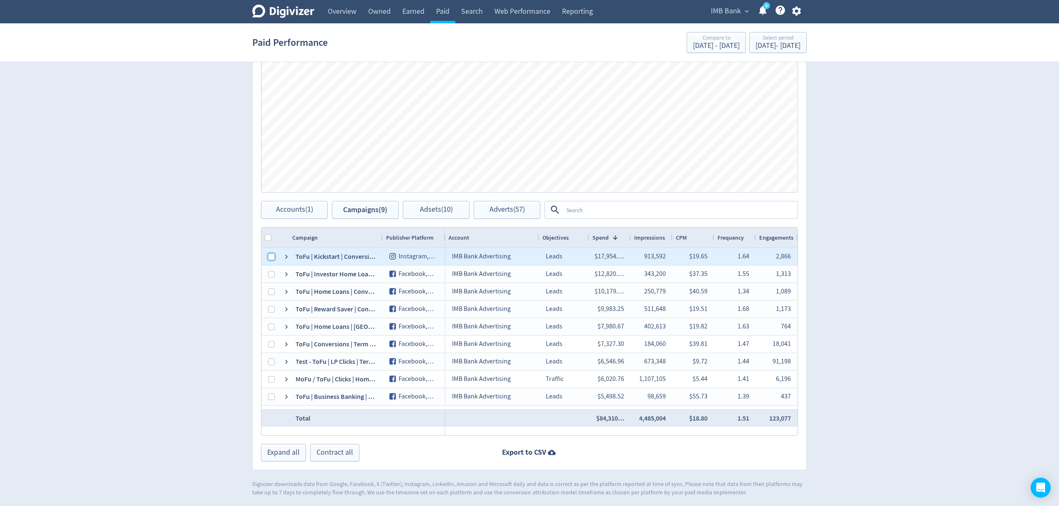
click at [272, 258] on input "Press Space to toggle row selection (unchecked)" at bounding box center [271, 257] width 7 height 7
checkbox input "true"
click at [433, 212] on span "Adsets (1)" at bounding box center [436, 210] width 29 height 8
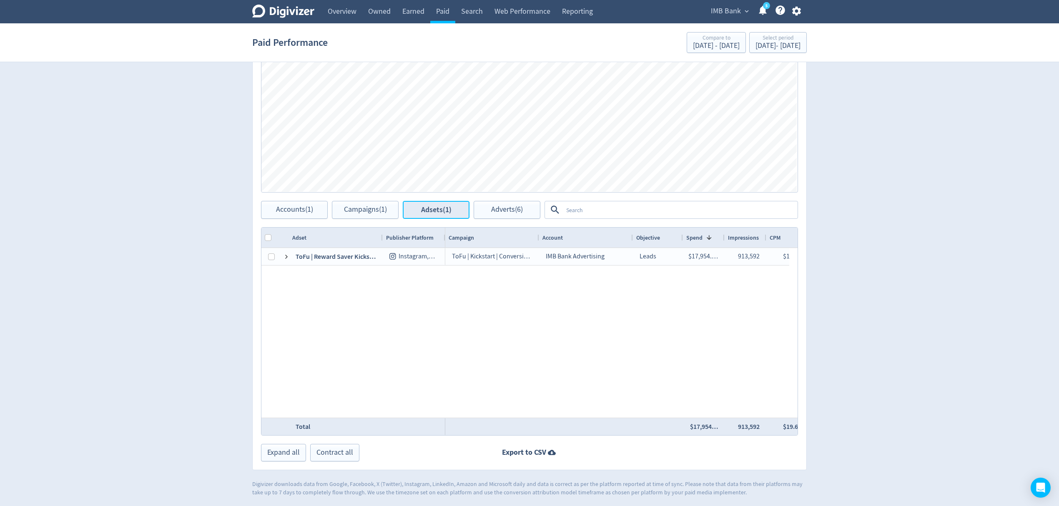
checkbox input "false"
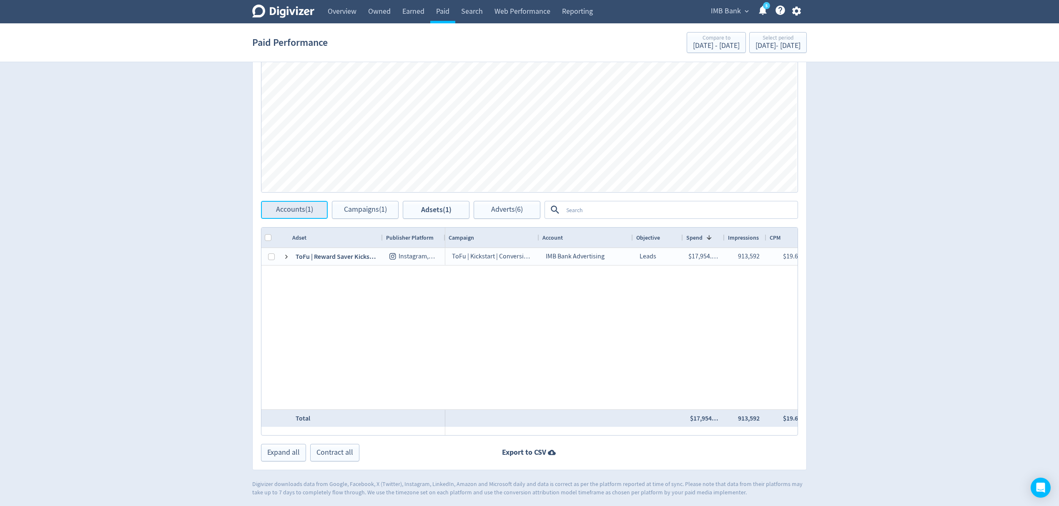
click at [289, 209] on span "Accounts (1)" at bounding box center [294, 210] width 37 height 8
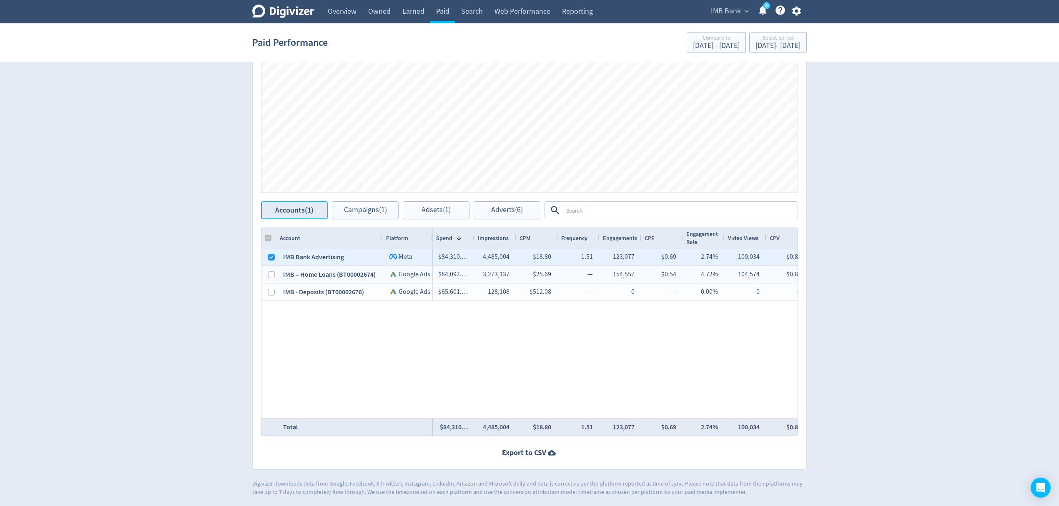
checkbox input "false"
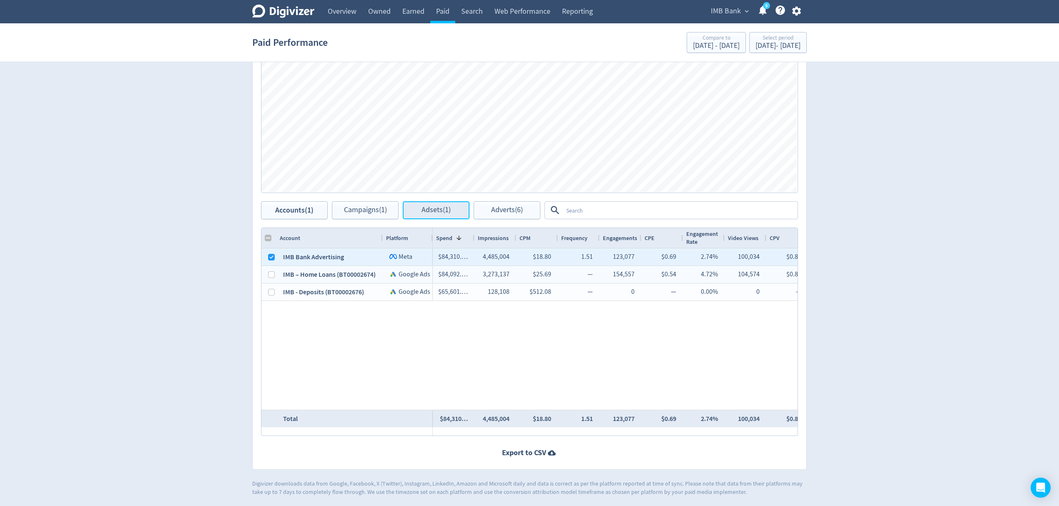
click at [424, 203] on button "Adsets (1)" at bounding box center [436, 210] width 67 height 18
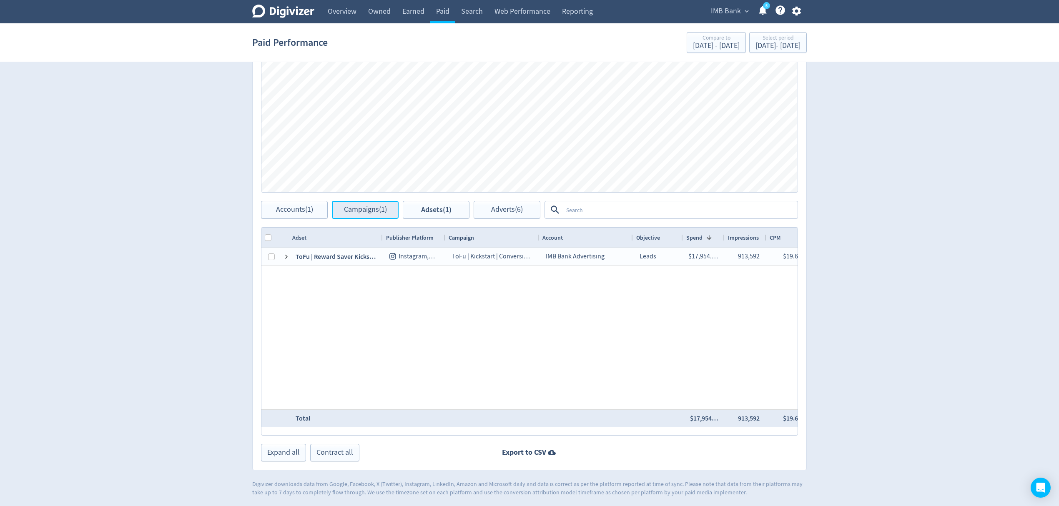
click at [376, 214] on span "Campaigns (1)" at bounding box center [365, 210] width 43 height 8
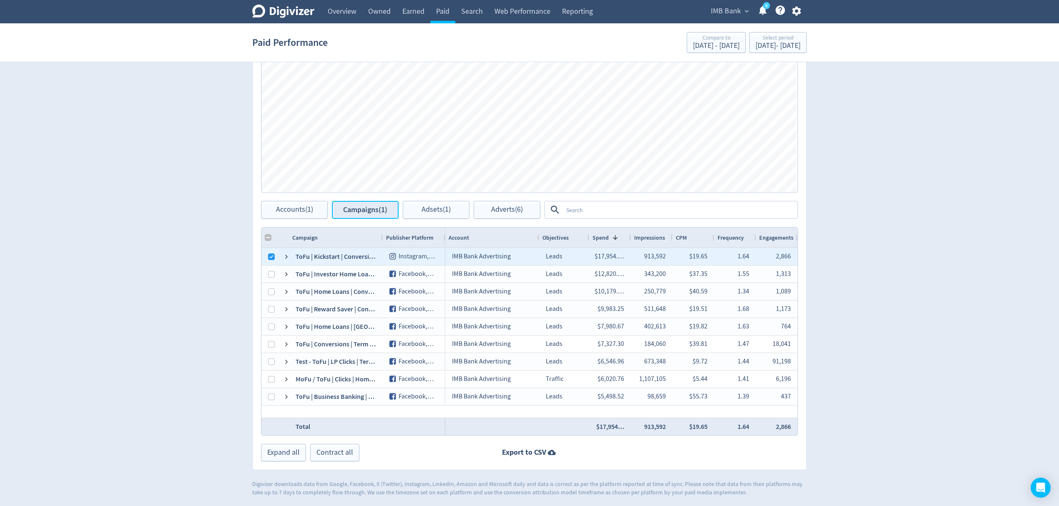
checkbox input "false"
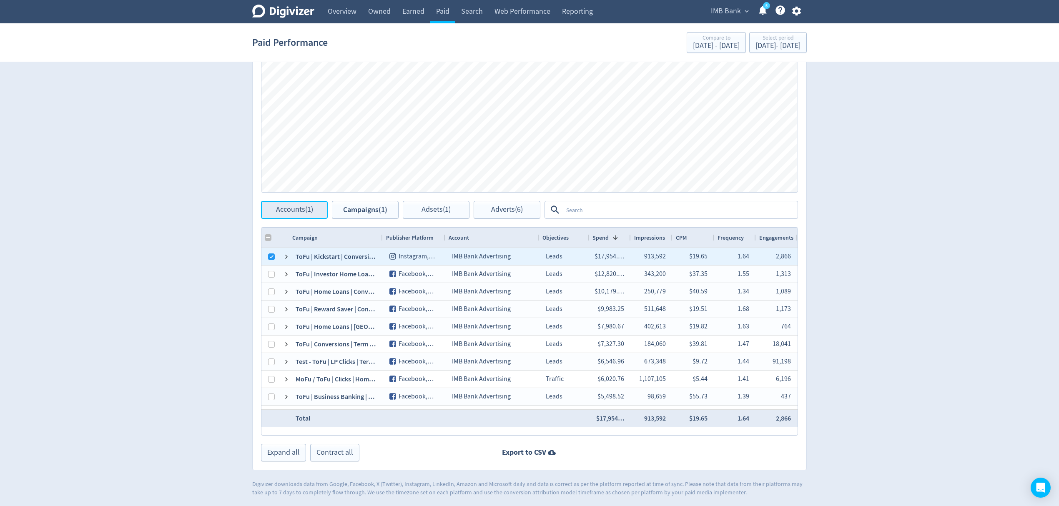
click at [306, 214] on span "Accounts (1)" at bounding box center [294, 210] width 37 height 8
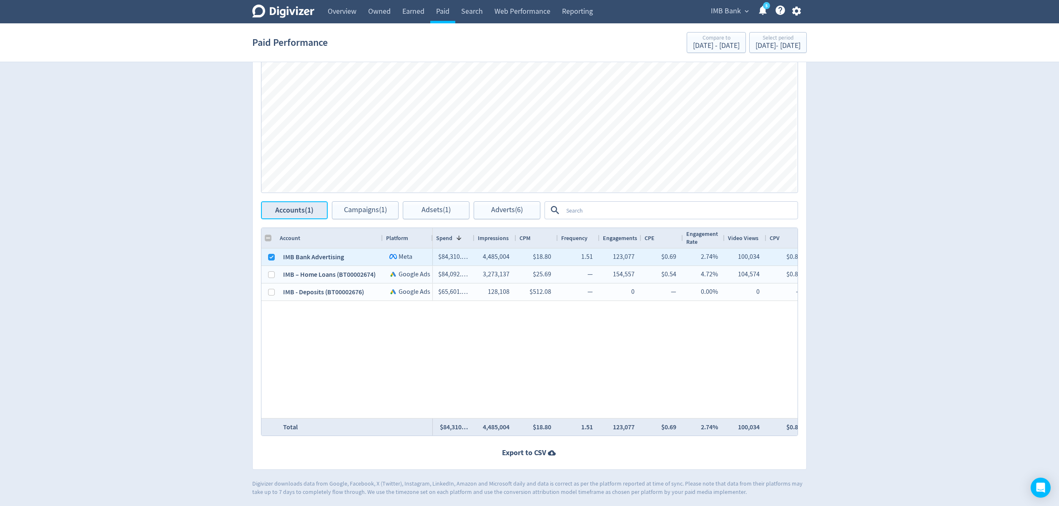
checkbox input "false"
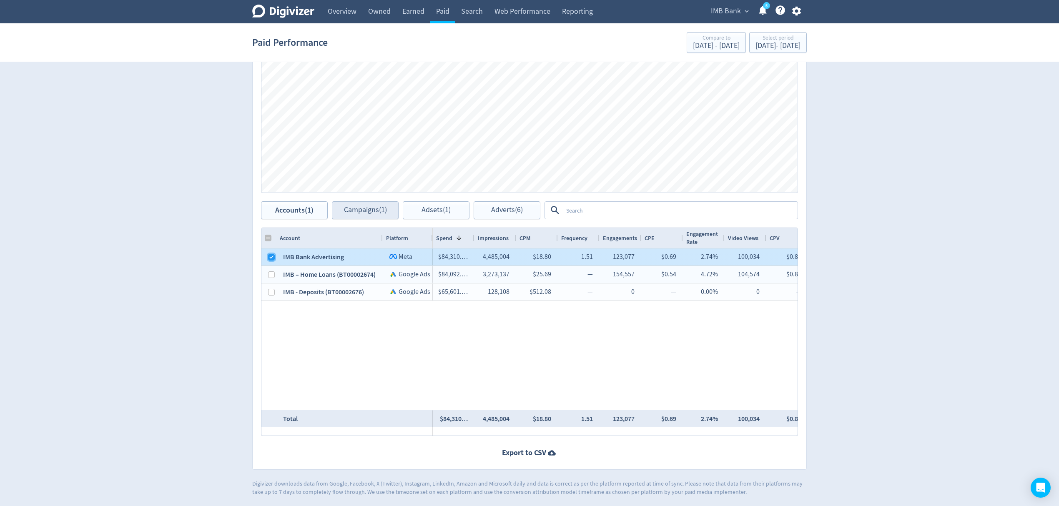
click at [273, 254] on input "Press Space to toggle row selection (checked)" at bounding box center [271, 257] width 7 height 7
checkbox input "false"
click at [385, 206] on span "Campaigns (1)" at bounding box center [365, 210] width 43 height 8
click at [0, 0] on input "Press Space to toggle row selection (unchecked)" at bounding box center [0, 0] width 0 height 0
checkbox input "true"
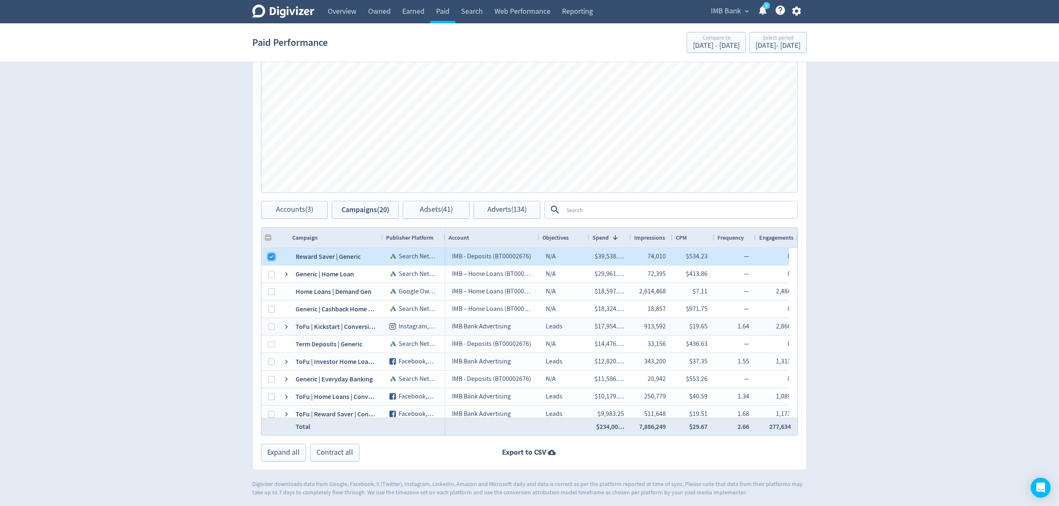
checkbox input "false"
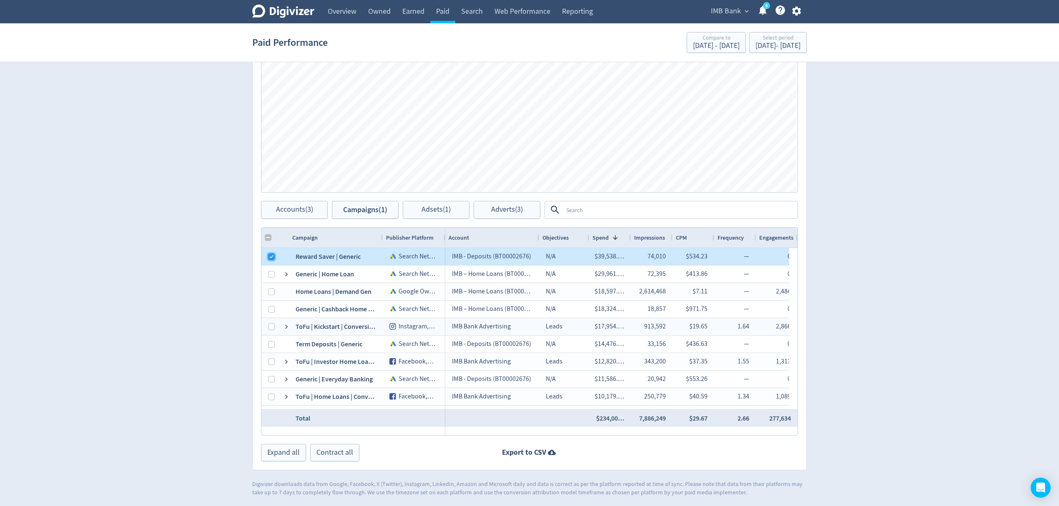
click at [270, 258] on input "Press Space to toggle row selection (checked)" at bounding box center [271, 257] width 7 height 7
checkbox input "false"
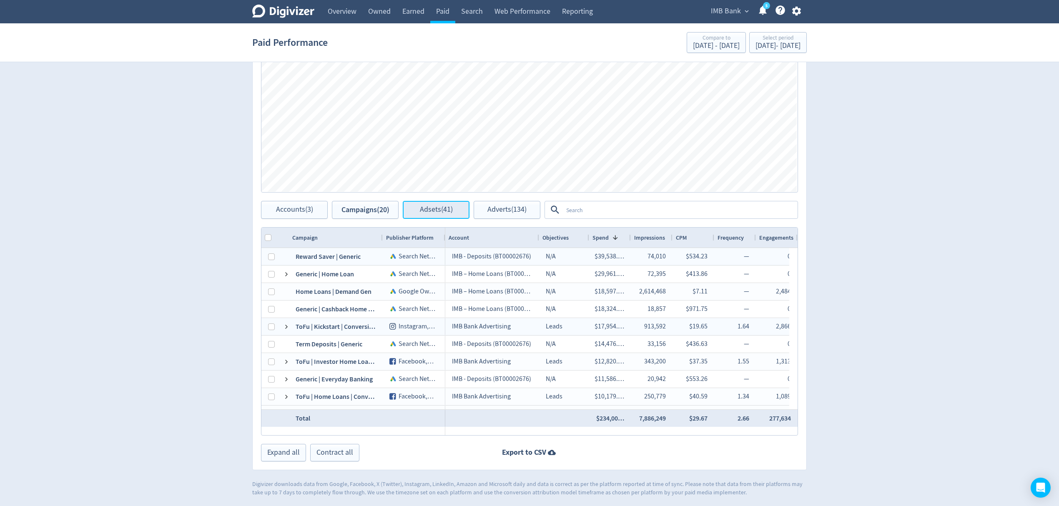
click at [419, 213] on button "Adsets (41)" at bounding box center [436, 210] width 67 height 18
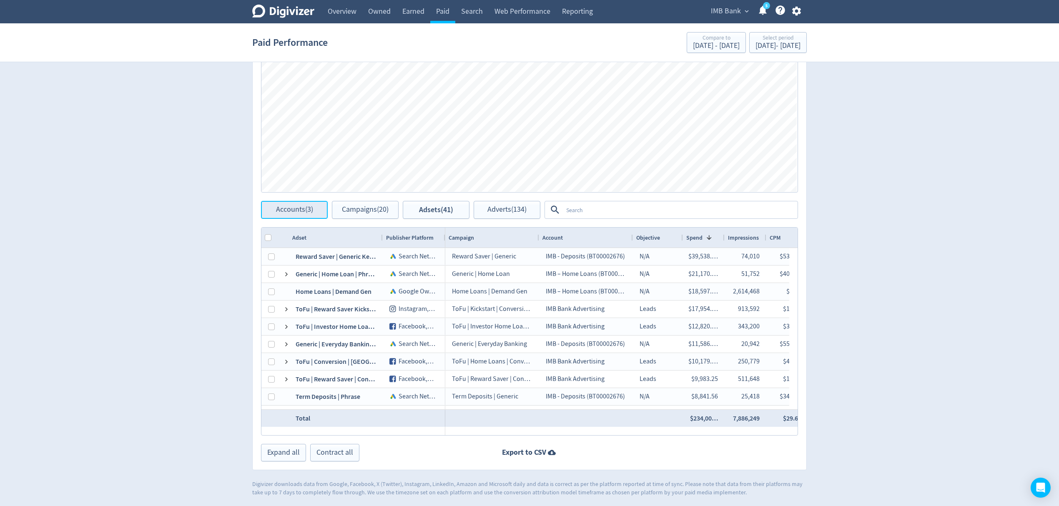
click at [292, 216] on button "Accounts (3)" at bounding box center [294, 210] width 67 height 18
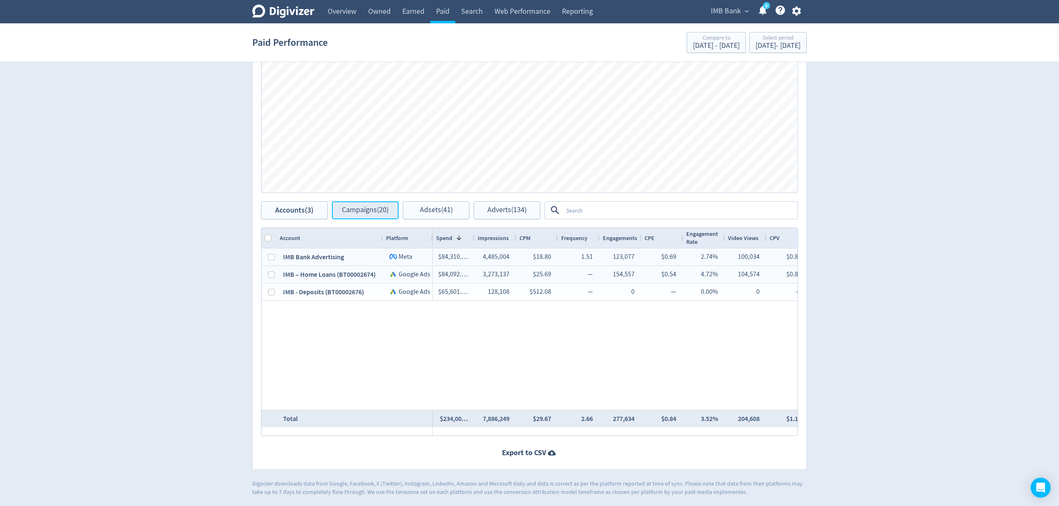
click at [360, 212] on span "Campaigns (20)" at bounding box center [365, 210] width 47 height 8
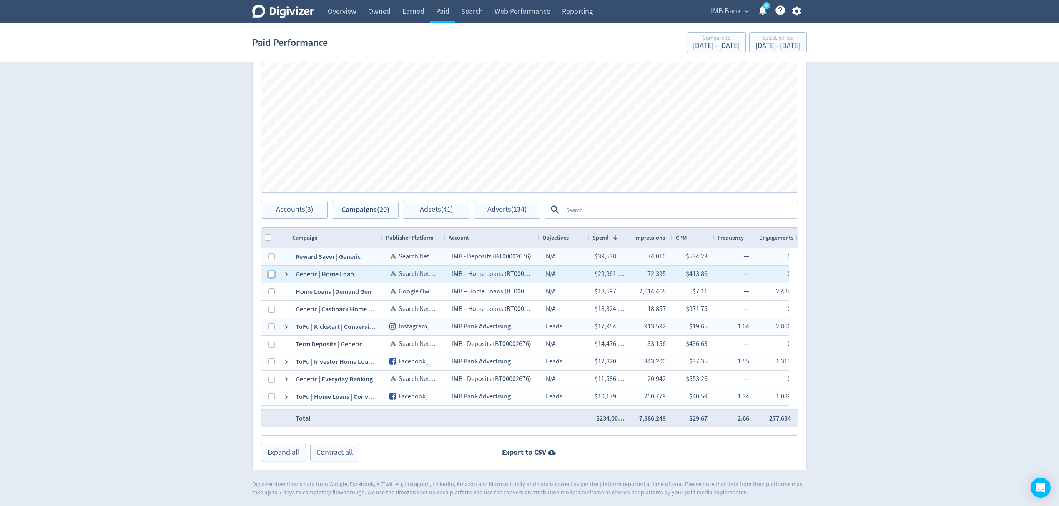
click at [271, 277] on input "Press Space to toggle row selection (unchecked)" at bounding box center [271, 274] width 7 height 7
checkbox input "true"
click at [292, 207] on span "Accounts (3)" at bounding box center [294, 210] width 37 height 8
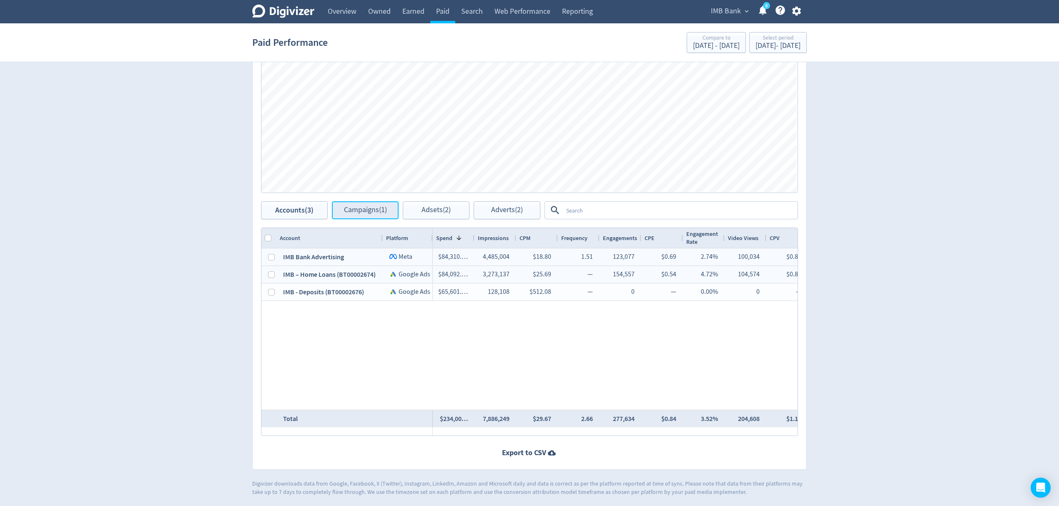
click at [365, 206] on span "Campaigns (1)" at bounding box center [365, 210] width 43 height 8
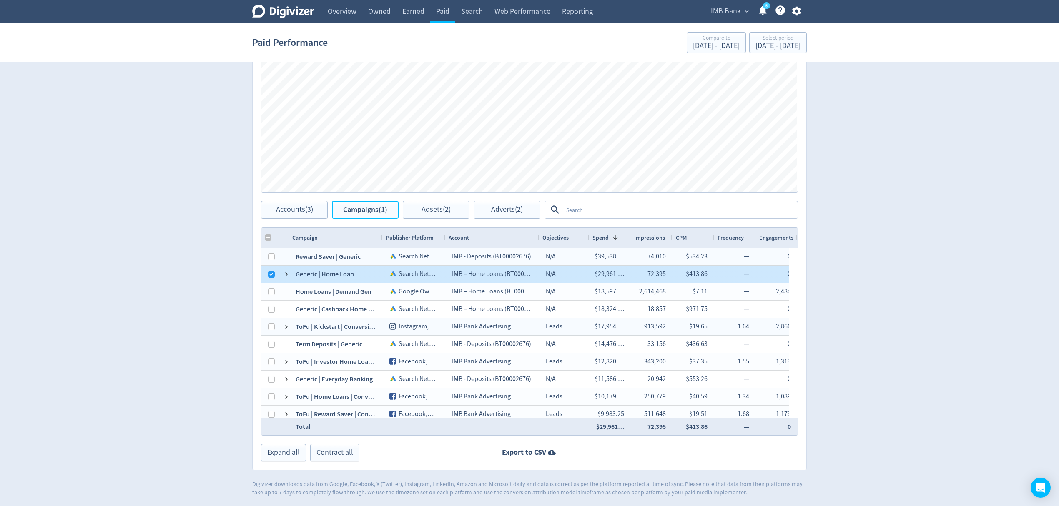
checkbox input "false"
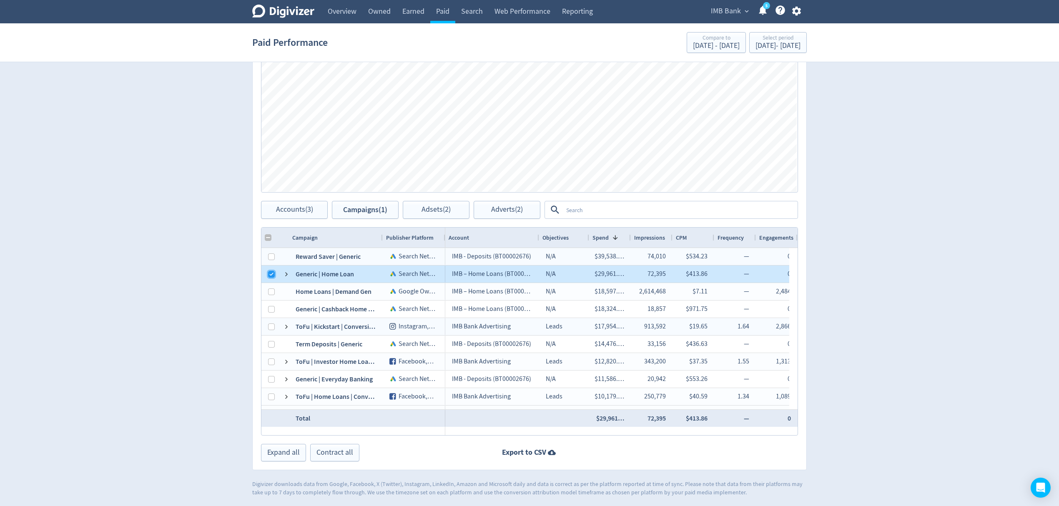
click at [271, 275] on input "Press Space to toggle row selection (checked)" at bounding box center [271, 274] width 7 height 7
click at [271, 274] on input "Press Space to toggle row selection (checked)" at bounding box center [271, 274] width 7 height 7
checkbox input "true"
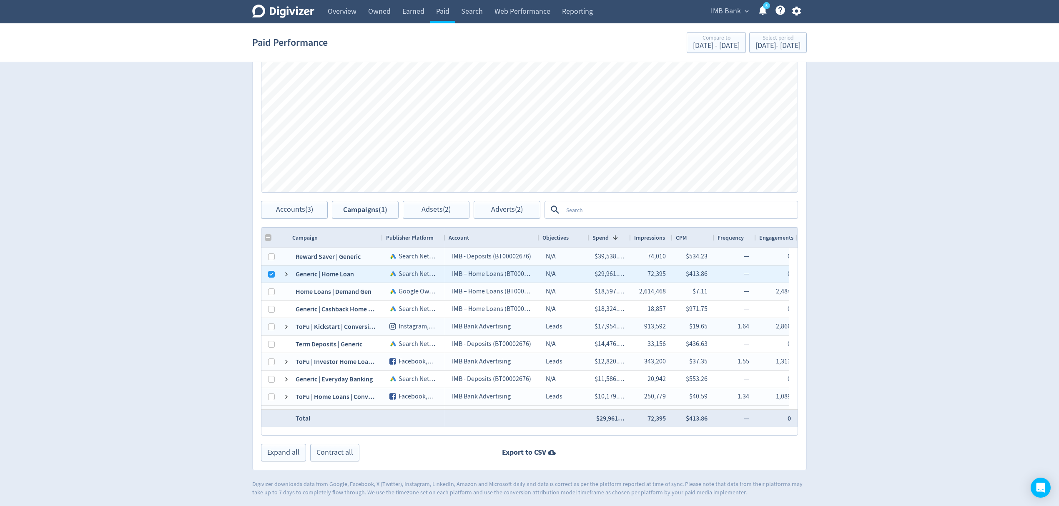
checkbox input "false"
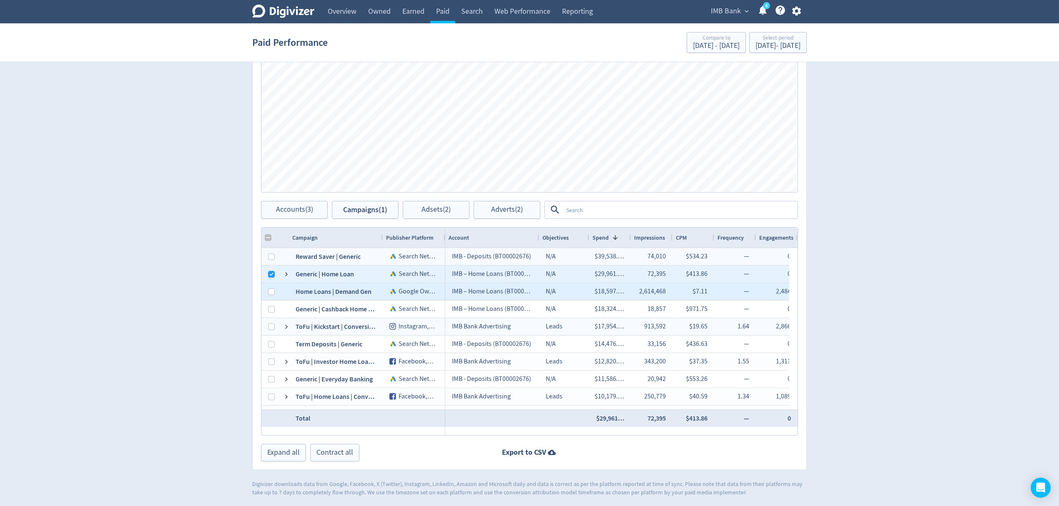
scroll to position [367, 0]
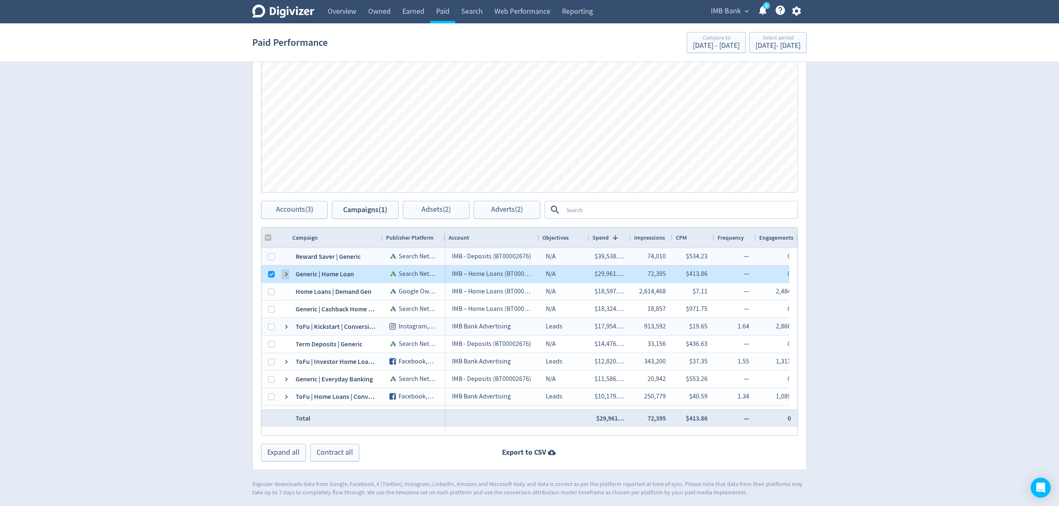
click at [287, 277] on span at bounding box center [286, 274] width 7 height 7
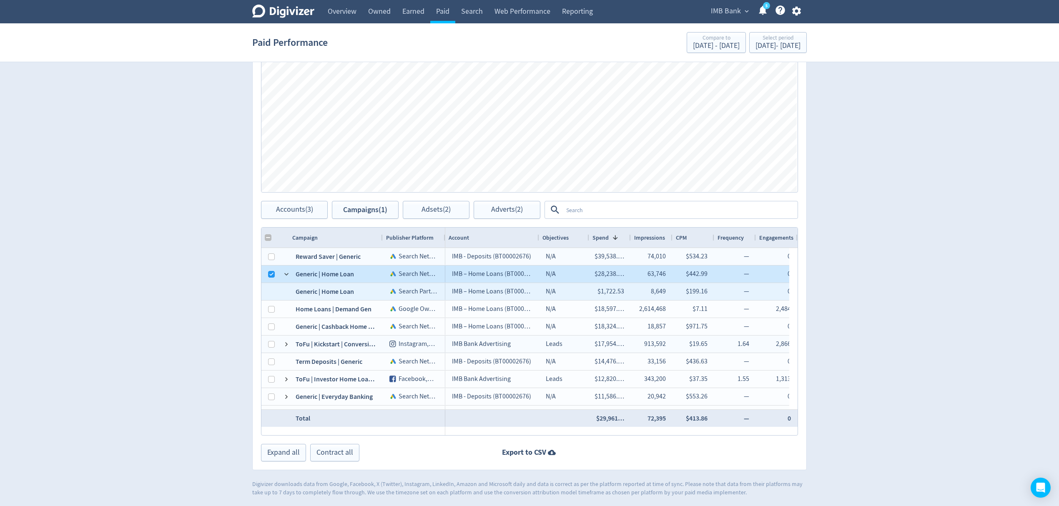
click at [287, 277] on span at bounding box center [286, 274] width 7 height 7
checkbox input "false"
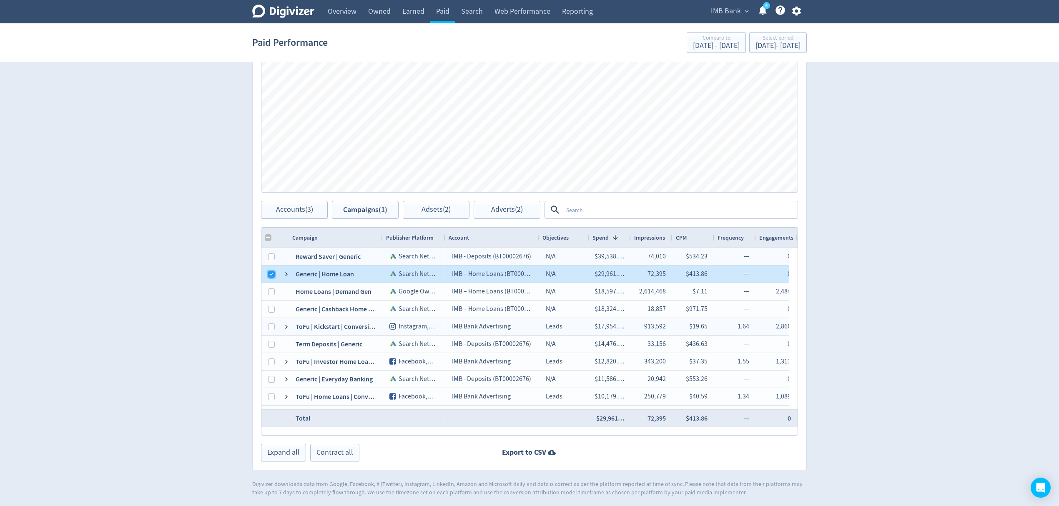
click at [274, 276] on input "Press Space to toggle row selection (checked)" at bounding box center [271, 274] width 7 height 7
checkbox input "false"
click at [289, 329] on span at bounding box center [286, 327] width 7 height 7
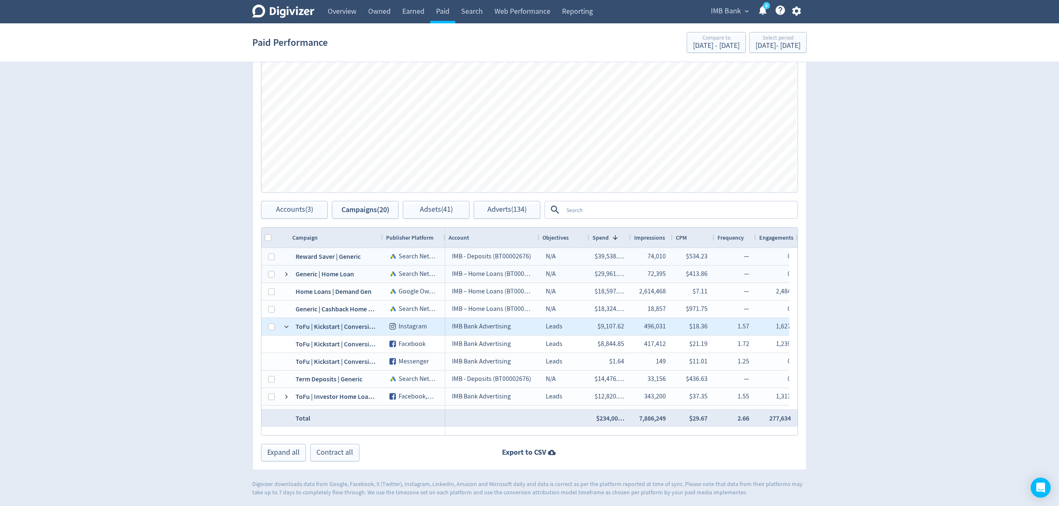
click at [289, 329] on span at bounding box center [286, 327] width 7 height 7
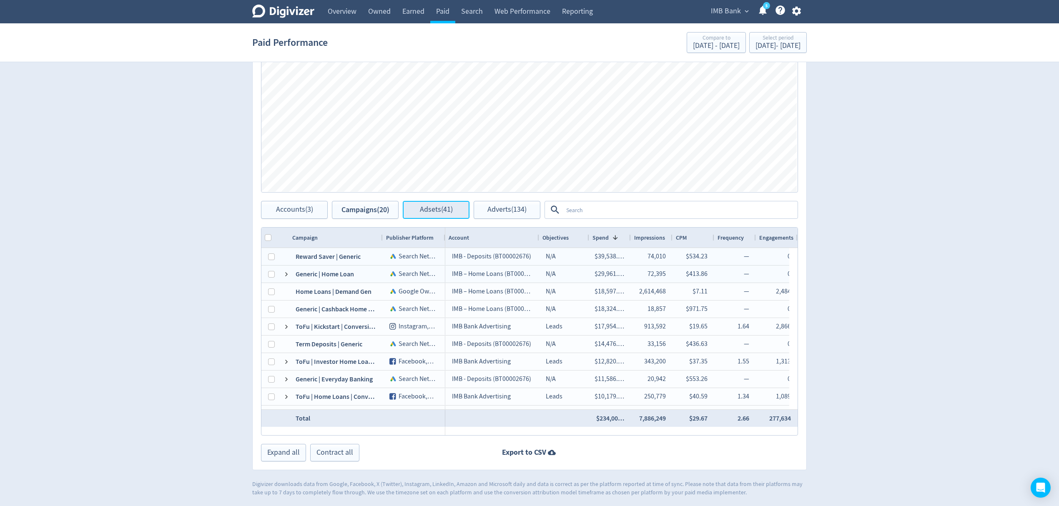
click at [429, 209] on span "Adsets (41)" at bounding box center [436, 210] width 33 height 8
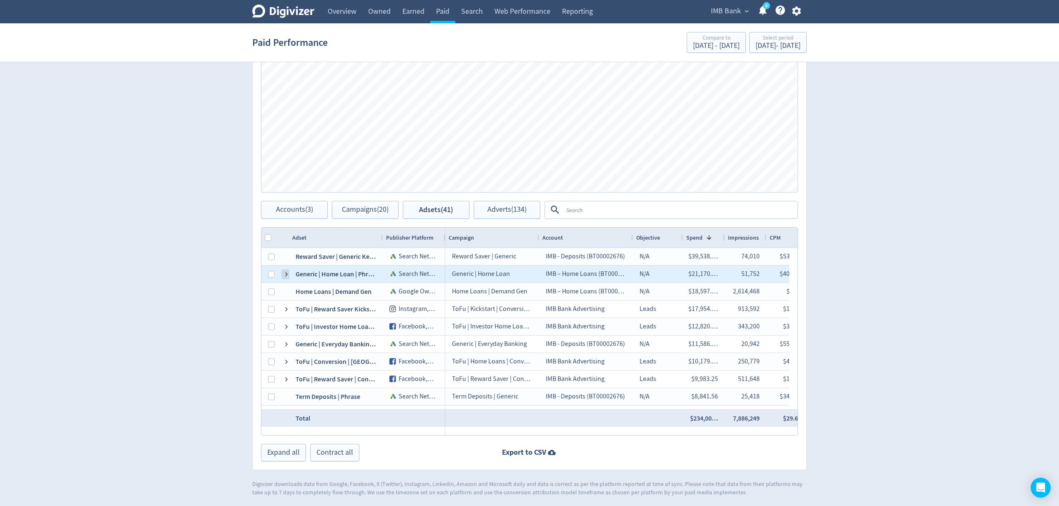
click at [288, 276] on span at bounding box center [286, 274] width 7 height 7
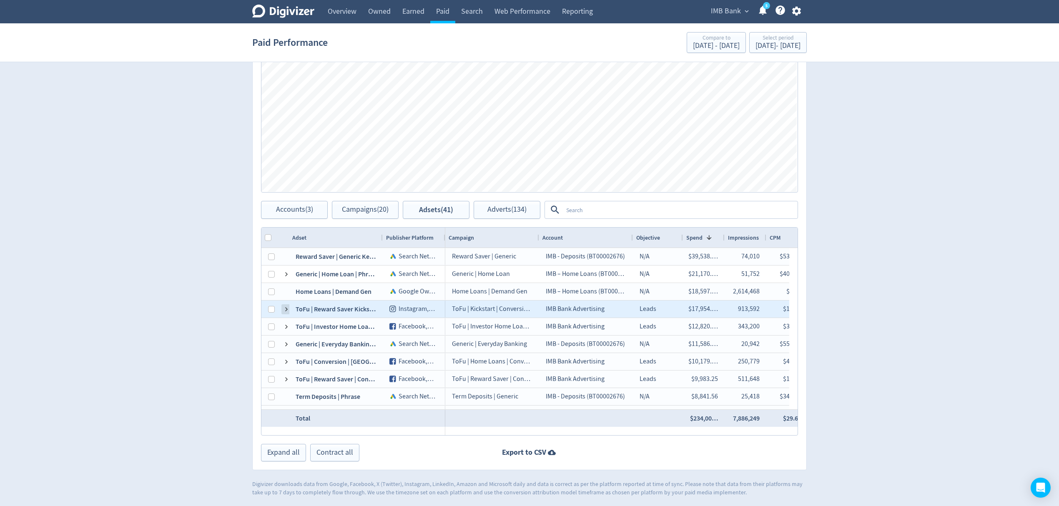
click at [286, 308] on span at bounding box center [286, 309] width 7 height 7
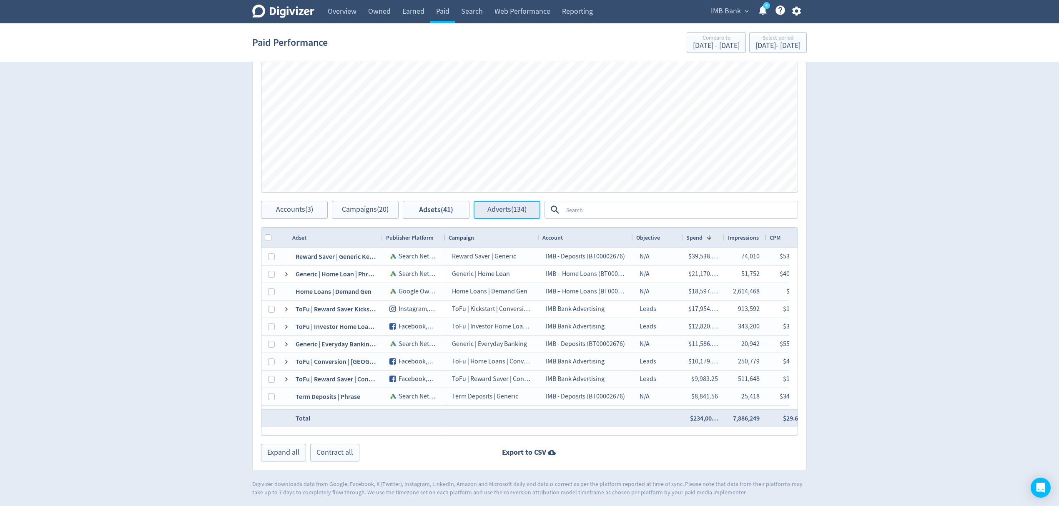
click at [518, 209] on span "Adverts (134)" at bounding box center [507, 210] width 39 height 8
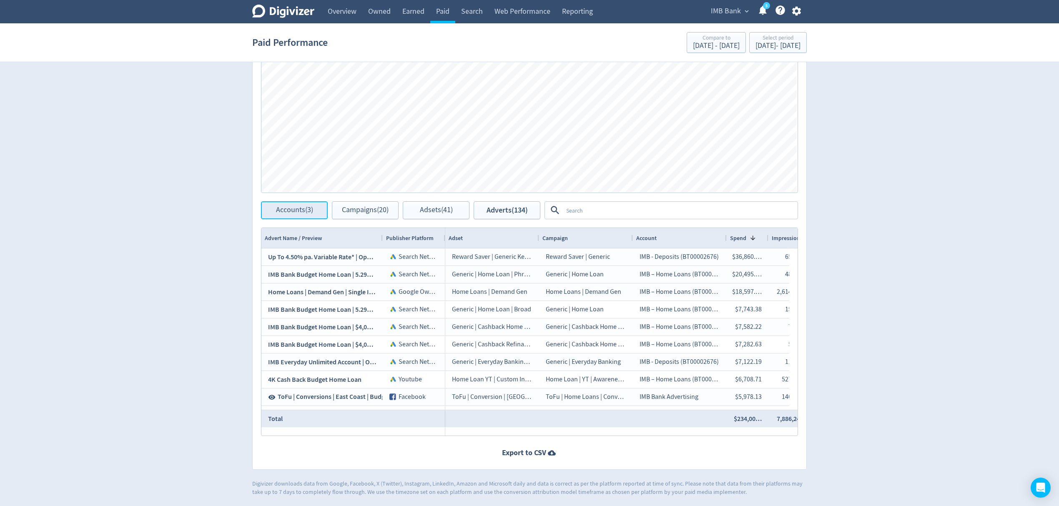
click at [283, 212] on span "Accounts (3)" at bounding box center [294, 210] width 37 height 8
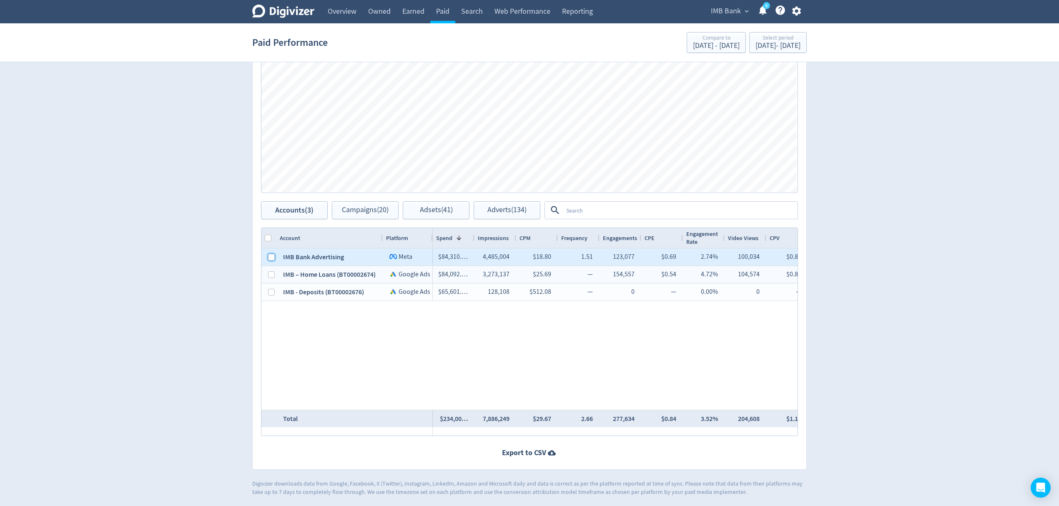
click at [269, 260] on input "Press Space to toggle row selection (unchecked)" at bounding box center [271, 257] width 7 height 7
checkbox input "true"
checkbox input "false"
click at [269, 260] on input "Press Space to toggle row selection (checked)" at bounding box center [271, 257] width 7 height 7
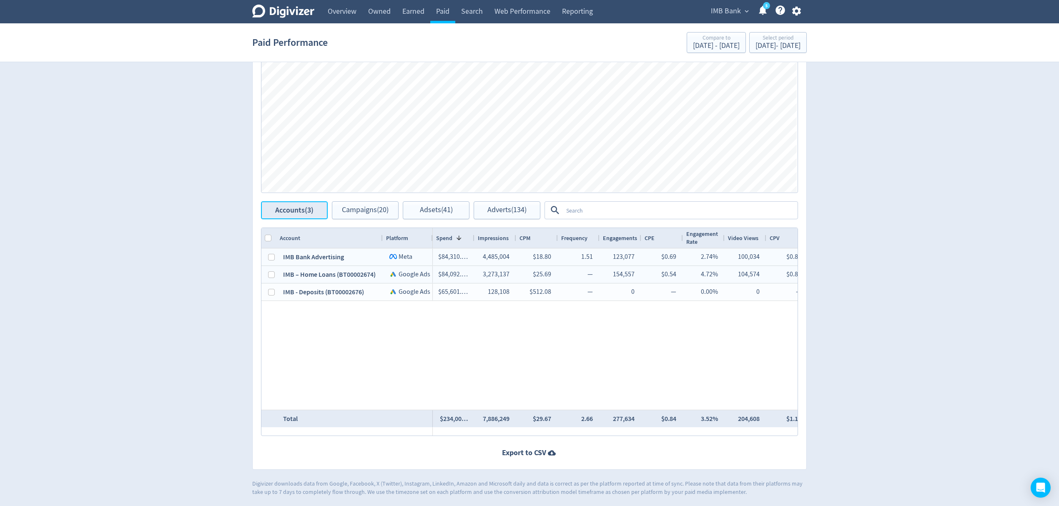
click at [291, 212] on span "Accounts (3)" at bounding box center [294, 210] width 38 height 8
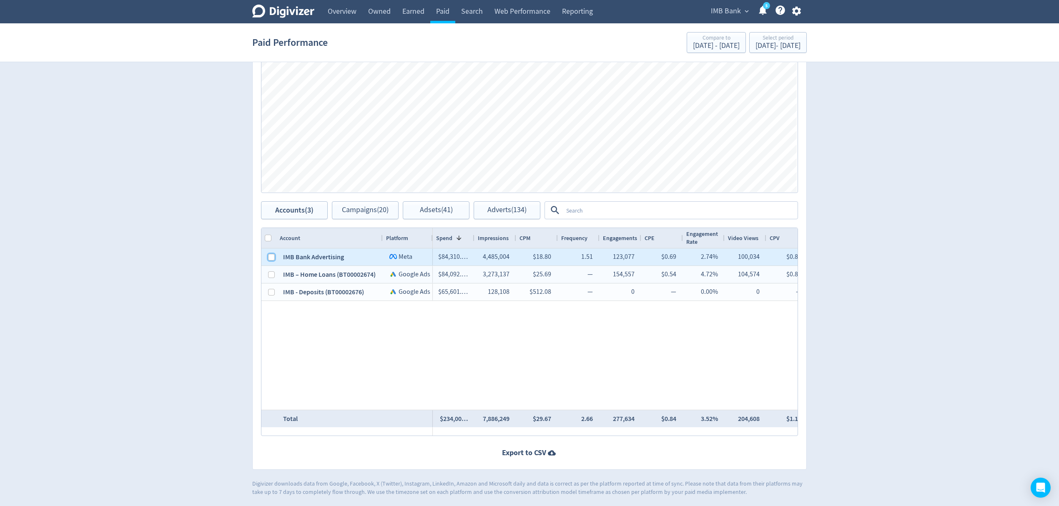
click at [271, 257] on input "Press Space to toggle row selection (unchecked)" at bounding box center [271, 257] width 7 height 7
checkbox input "true"
checkbox input "false"
click at [349, 209] on span "Campaigns (9)" at bounding box center [365, 210] width 43 height 8
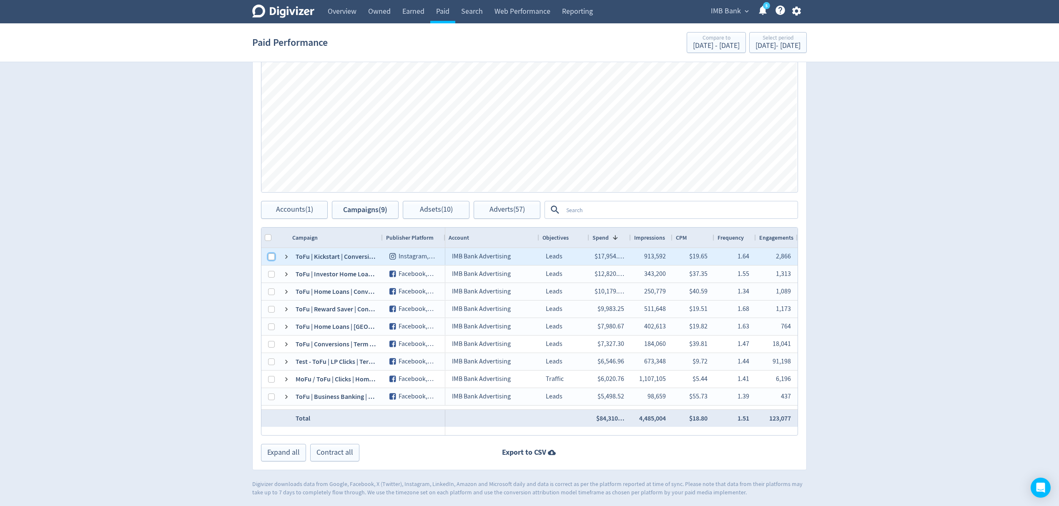
click at [270, 254] on input "Press Space to toggle row selection (unchecked)" at bounding box center [271, 257] width 7 height 7
checkbox input "true"
checkbox input "false"
click at [431, 210] on span "Adsets (1)" at bounding box center [436, 210] width 29 height 8
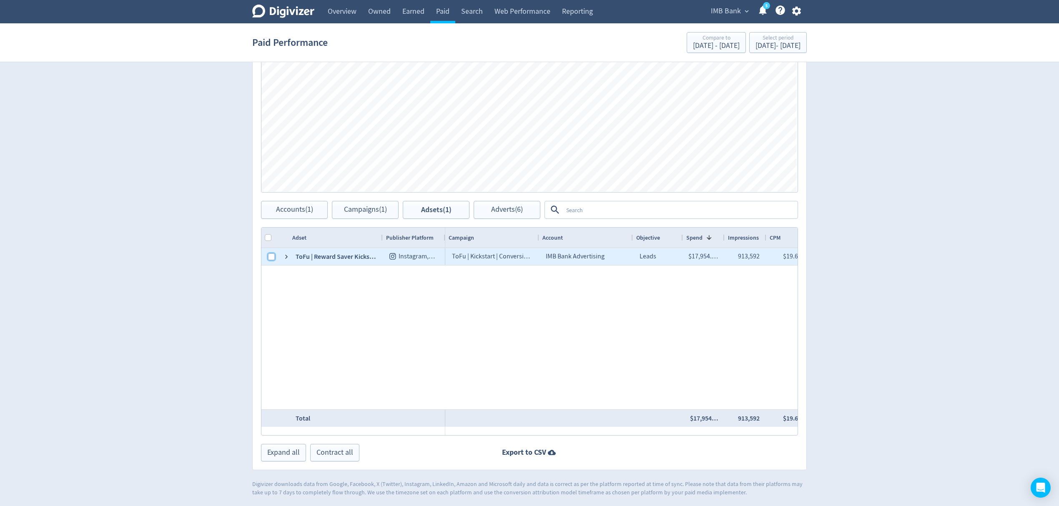
click at [270, 259] on input "Press Space to toggle row selection (unchecked)" at bounding box center [271, 257] width 7 height 7
checkbox input "true"
click at [306, 209] on span "Accounts (1)" at bounding box center [294, 210] width 37 height 8
checkbox input "false"
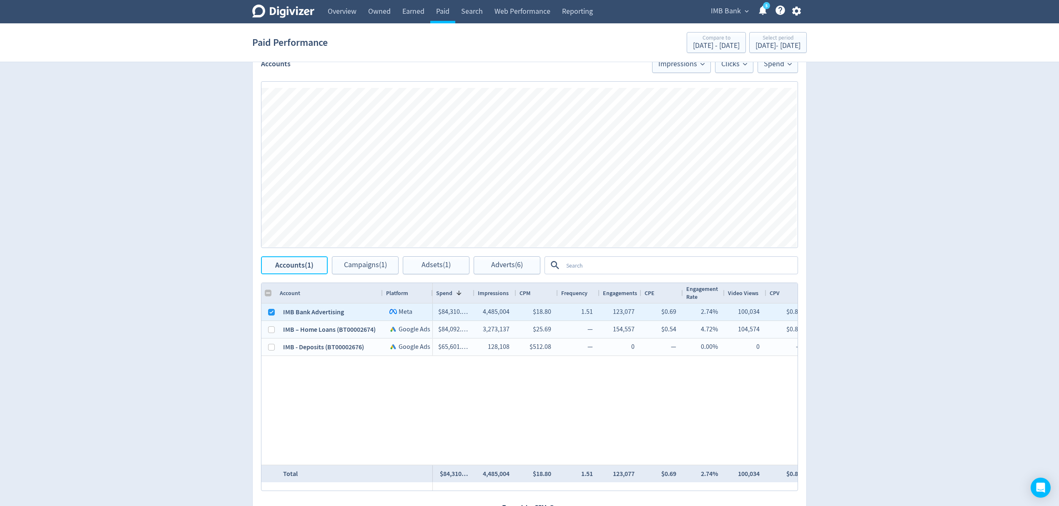
scroll to position [256, 0]
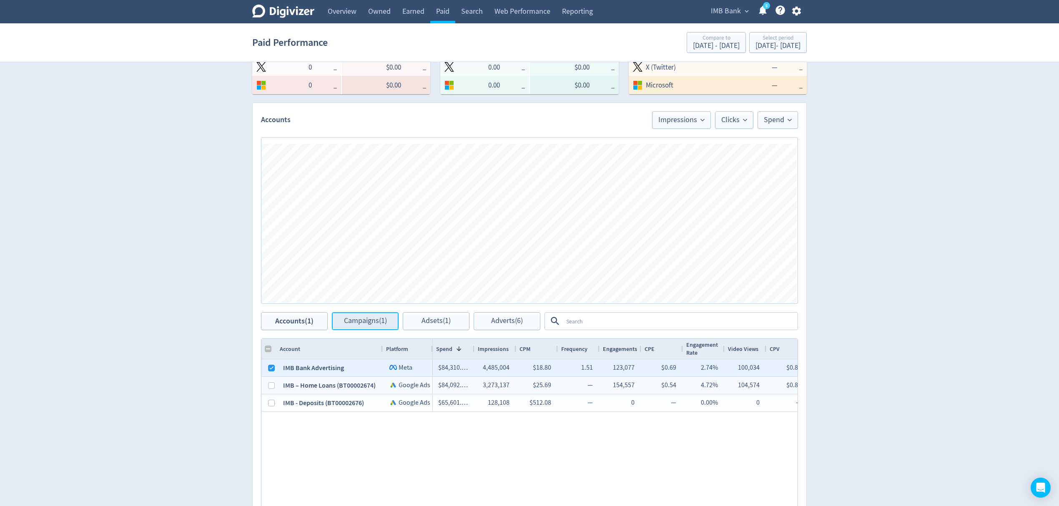
click at [376, 322] on span "Campaigns (1)" at bounding box center [365, 321] width 43 height 8
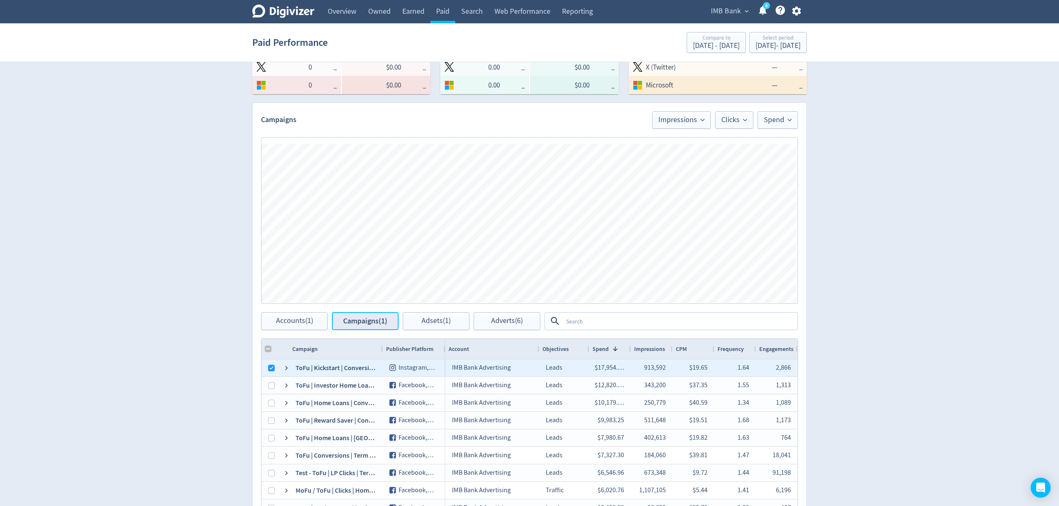
checkbox input "false"
click at [426, 321] on span "Adsets (1)" at bounding box center [436, 321] width 29 height 8
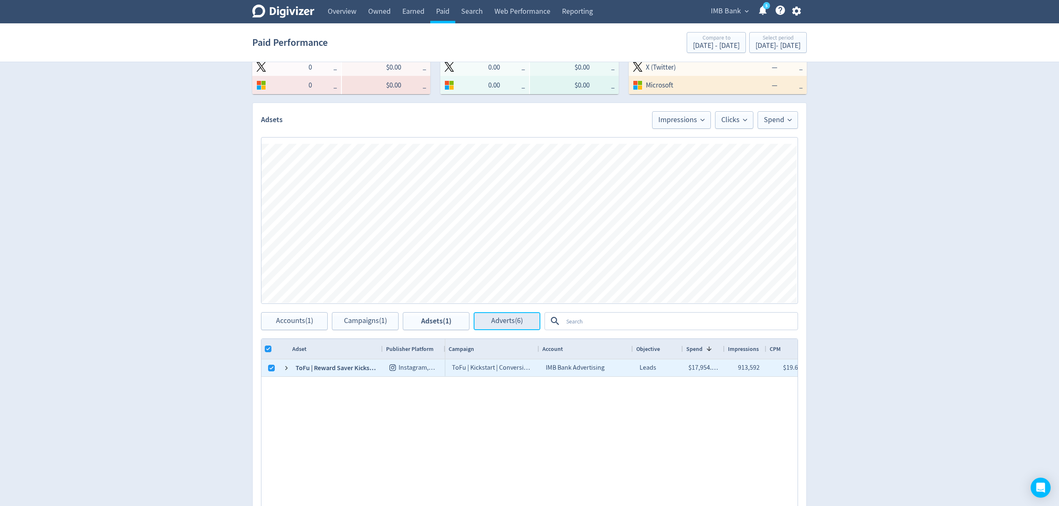
click at [493, 320] on span "Adverts (6)" at bounding box center [507, 321] width 32 height 8
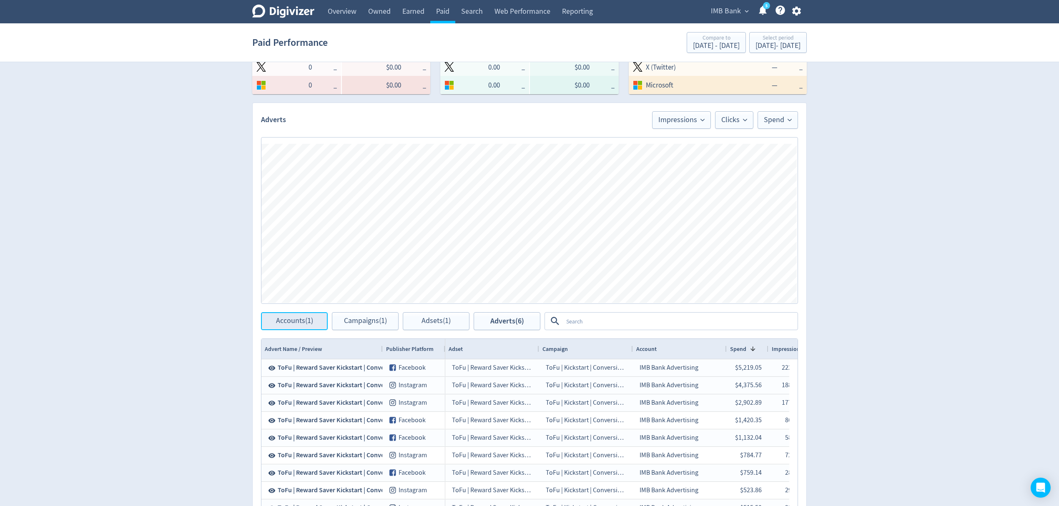
click at [297, 322] on span "Accounts (1)" at bounding box center [294, 321] width 37 height 8
checkbox input "false"
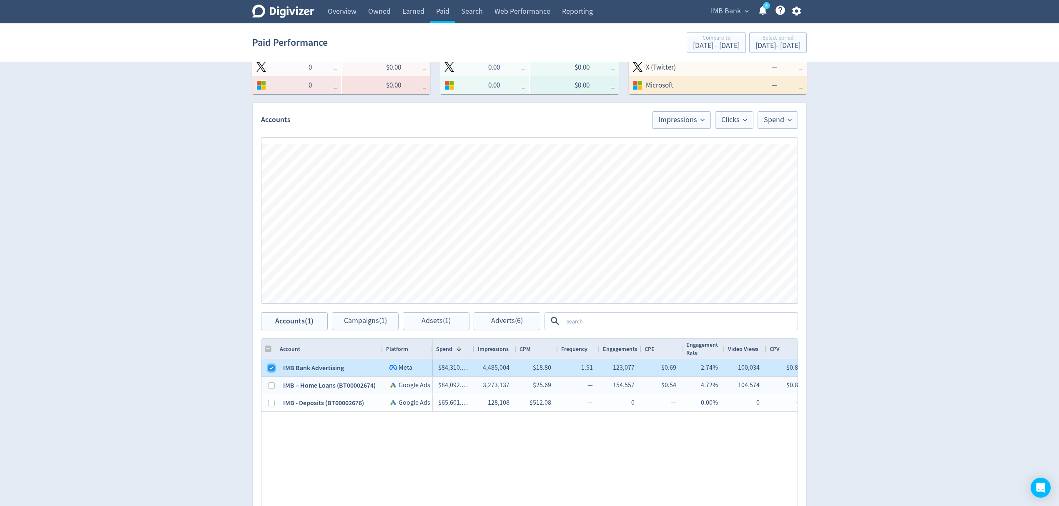
click at [269, 372] on input "Press Space to toggle row selection (checked)" at bounding box center [271, 368] width 7 height 7
checkbox input "false"
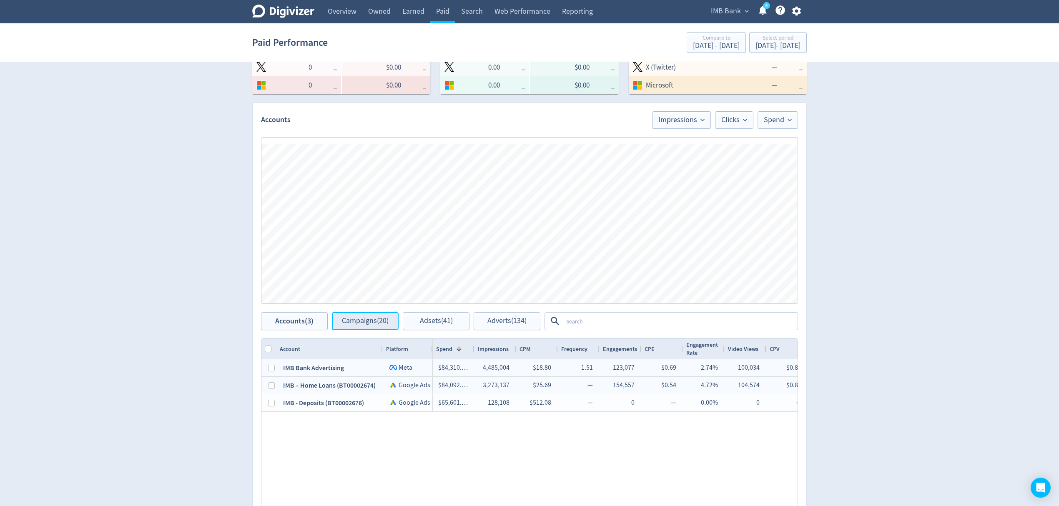
click at [345, 317] on span "Campaigns (20)" at bounding box center [365, 321] width 47 height 8
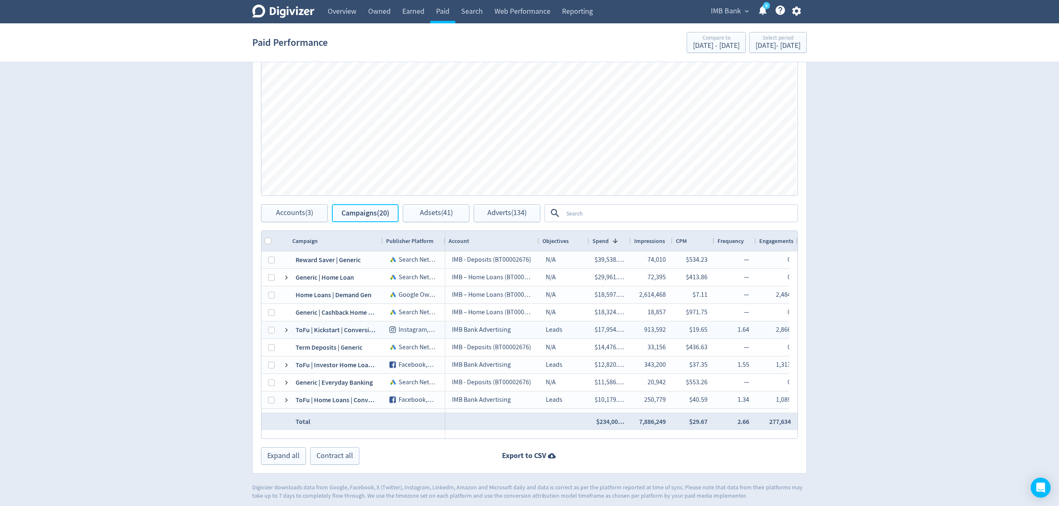
scroll to position [367, 0]
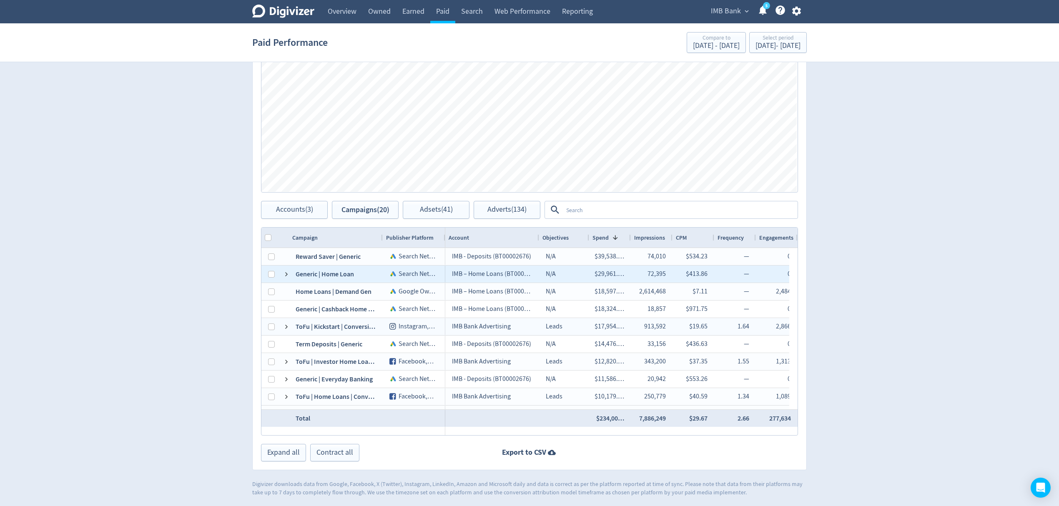
click at [291, 276] on div "Generic | Home Loan" at bounding box center [336, 274] width 94 height 17
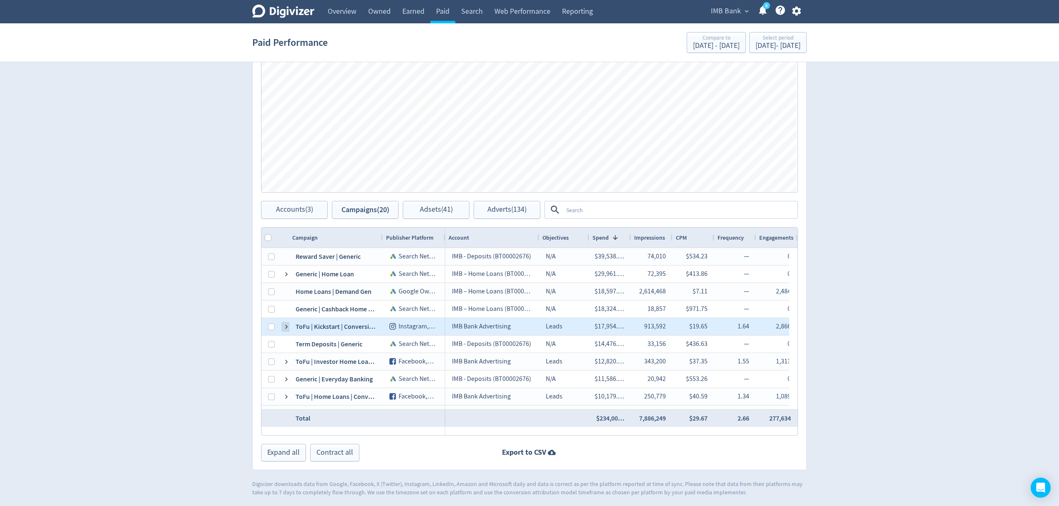
click at [286, 328] on span at bounding box center [286, 327] width 7 height 7
click at [287, 327] on span at bounding box center [286, 327] width 7 height 7
click at [285, 328] on span at bounding box center [286, 327] width 7 height 7
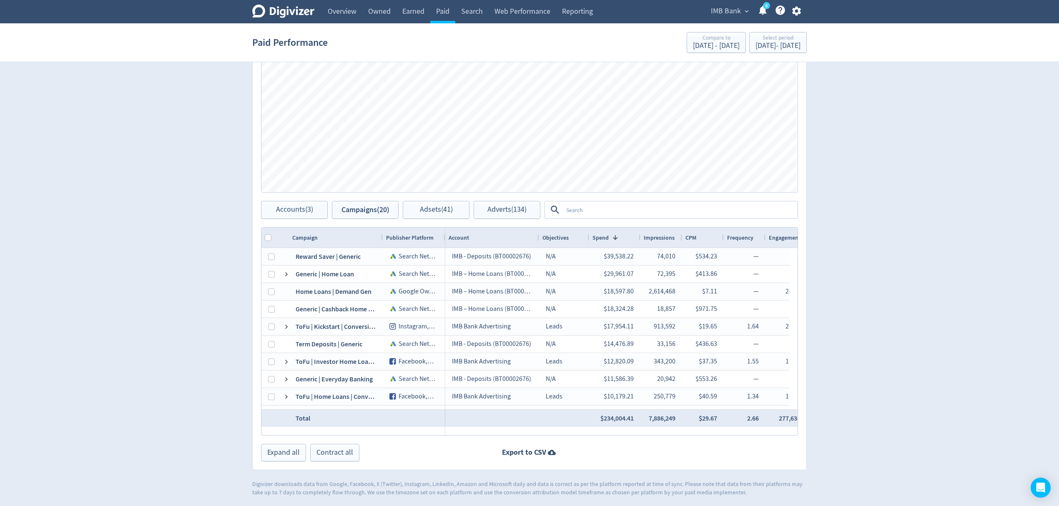
drag, startPoint x: 630, startPoint y: 237, endPoint x: 639, endPoint y: 237, distance: 9.6
click at [639, 237] on div at bounding box center [640, 238] width 3 height 20
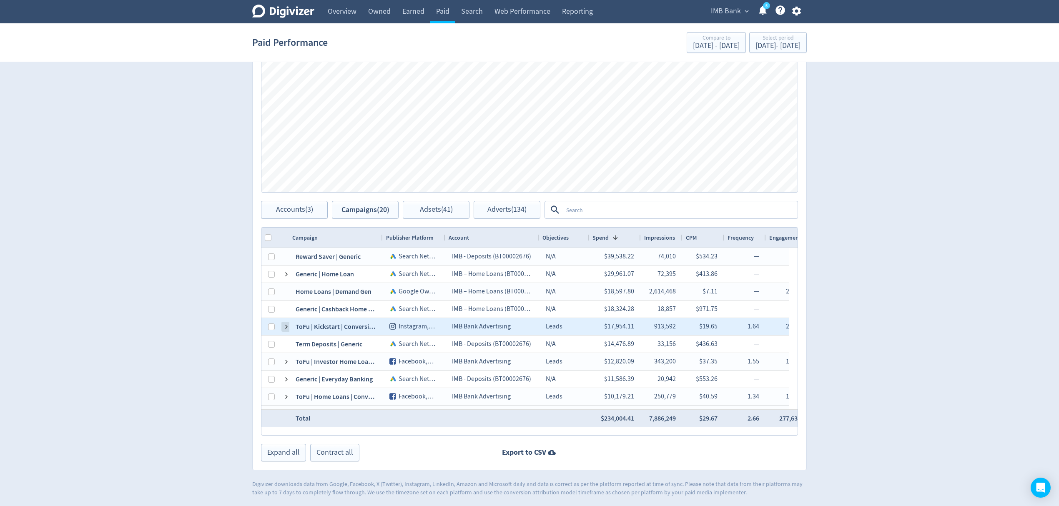
click at [286, 330] on span at bounding box center [286, 327] width 7 height 7
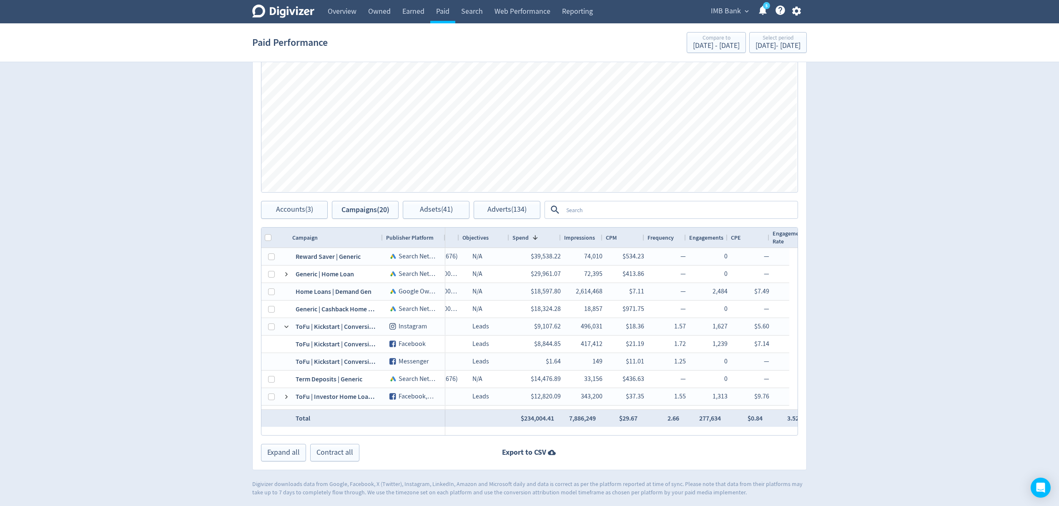
scroll to position [0, 80]
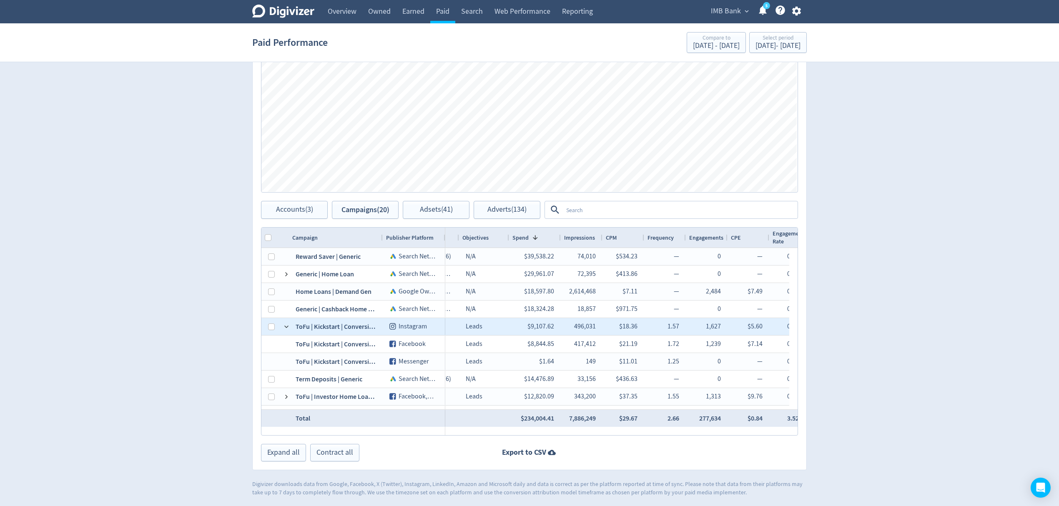
click at [284, 322] on span at bounding box center [286, 327] width 7 height 16
click at [286, 327] on span at bounding box center [286, 327] width 7 height 7
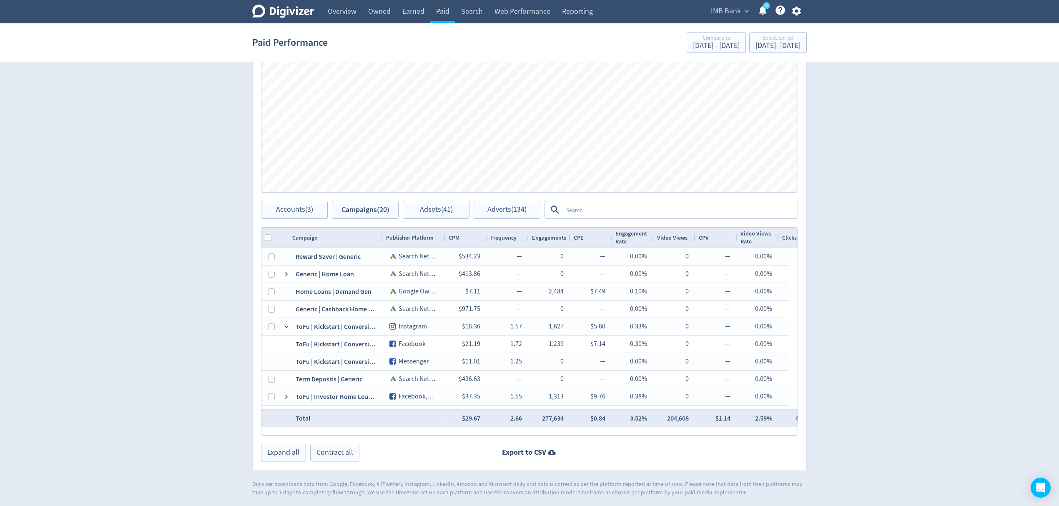
scroll to position [0, 0]
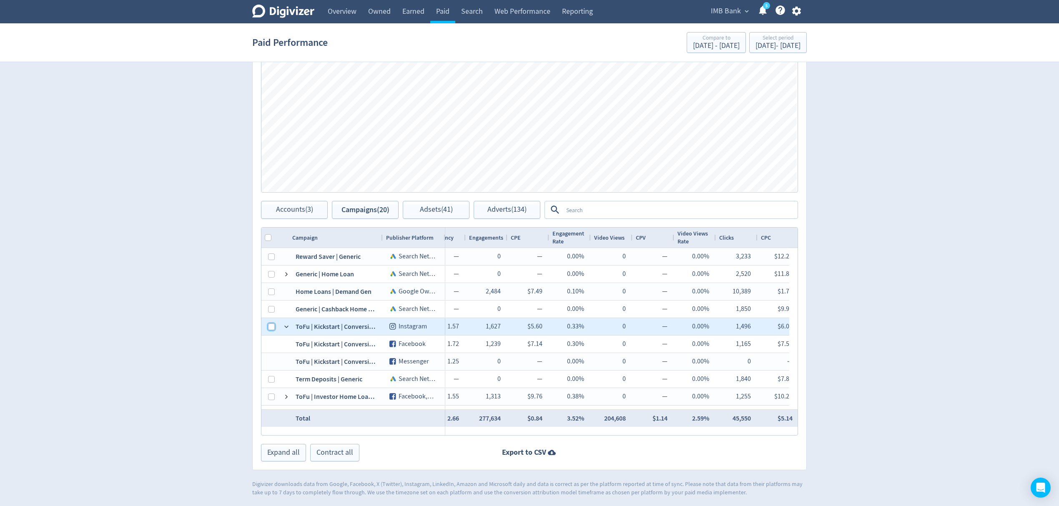
click at [270, 327] on input "Press Space to toggle row selection (unchecked)" at bounding box center [271, 327] width 7 height 7
checkbox input "true"
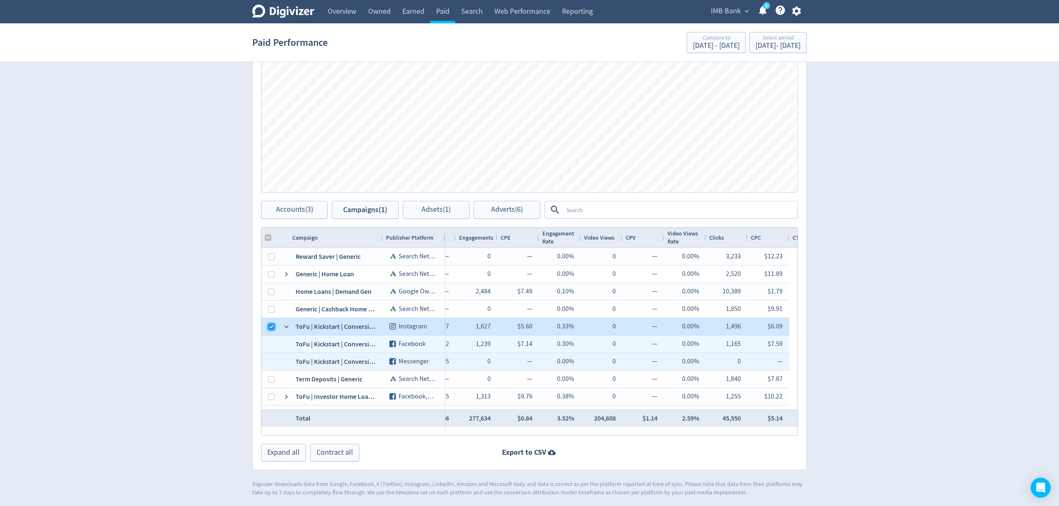
checkbox input "false"
checkbox input "true"
click at [270, 327] on input "Press Space to toggle row selection (checked)" at bounding box center [271, 327] width 7 height 7
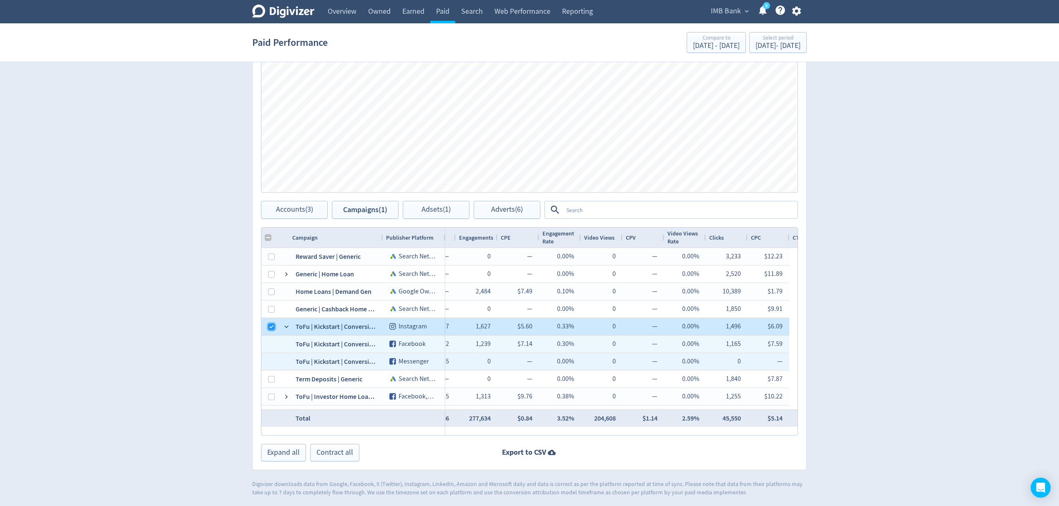
checkbox input "true"
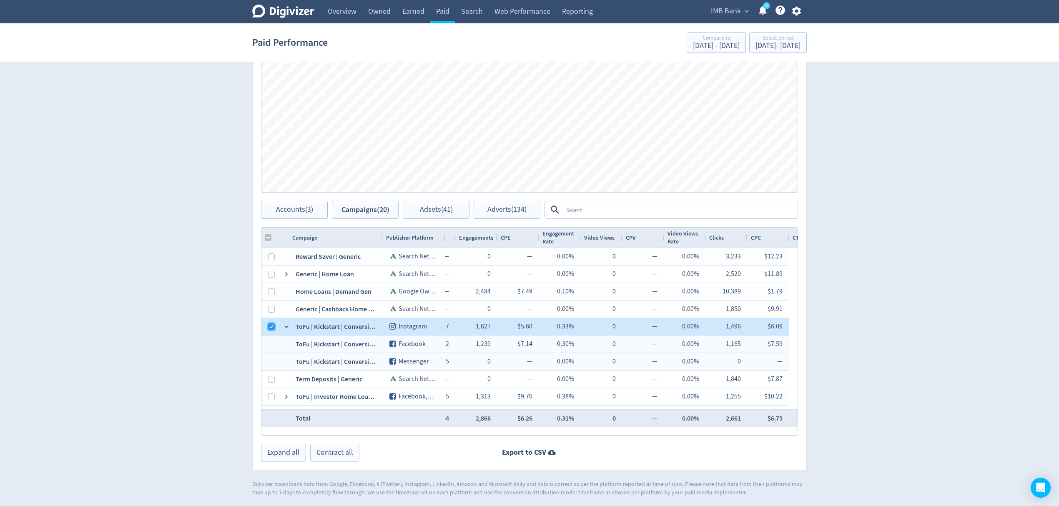
checkbox input "false"
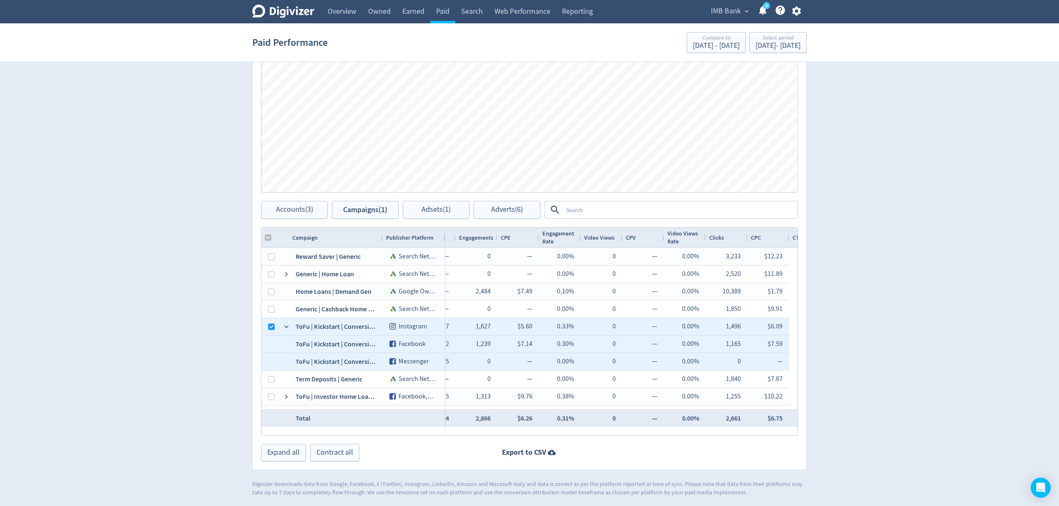
checkbox input "false"
checkbox input "true"
